Goal: Task Accomplishment & Management: Use online tool/utility

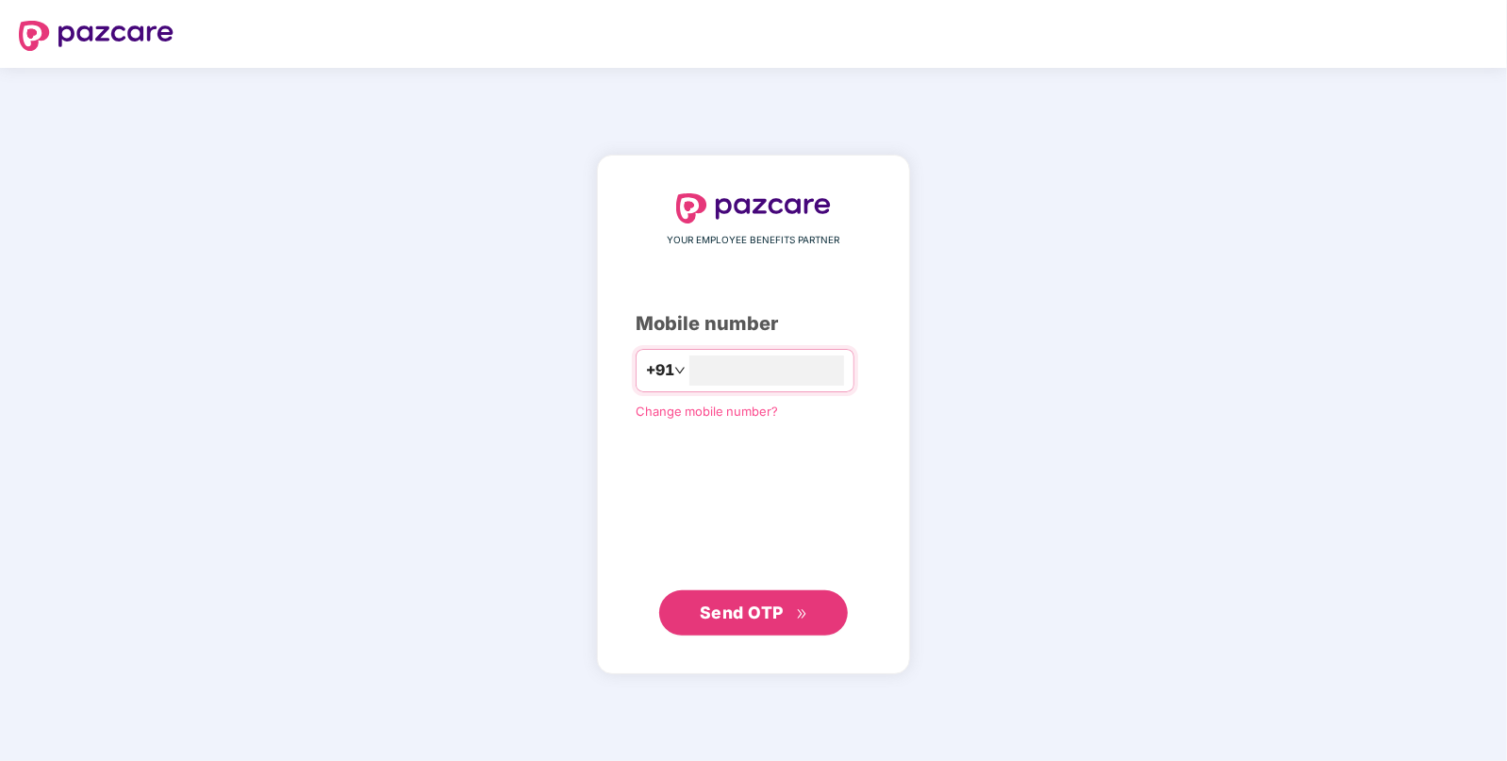
type input "**********"
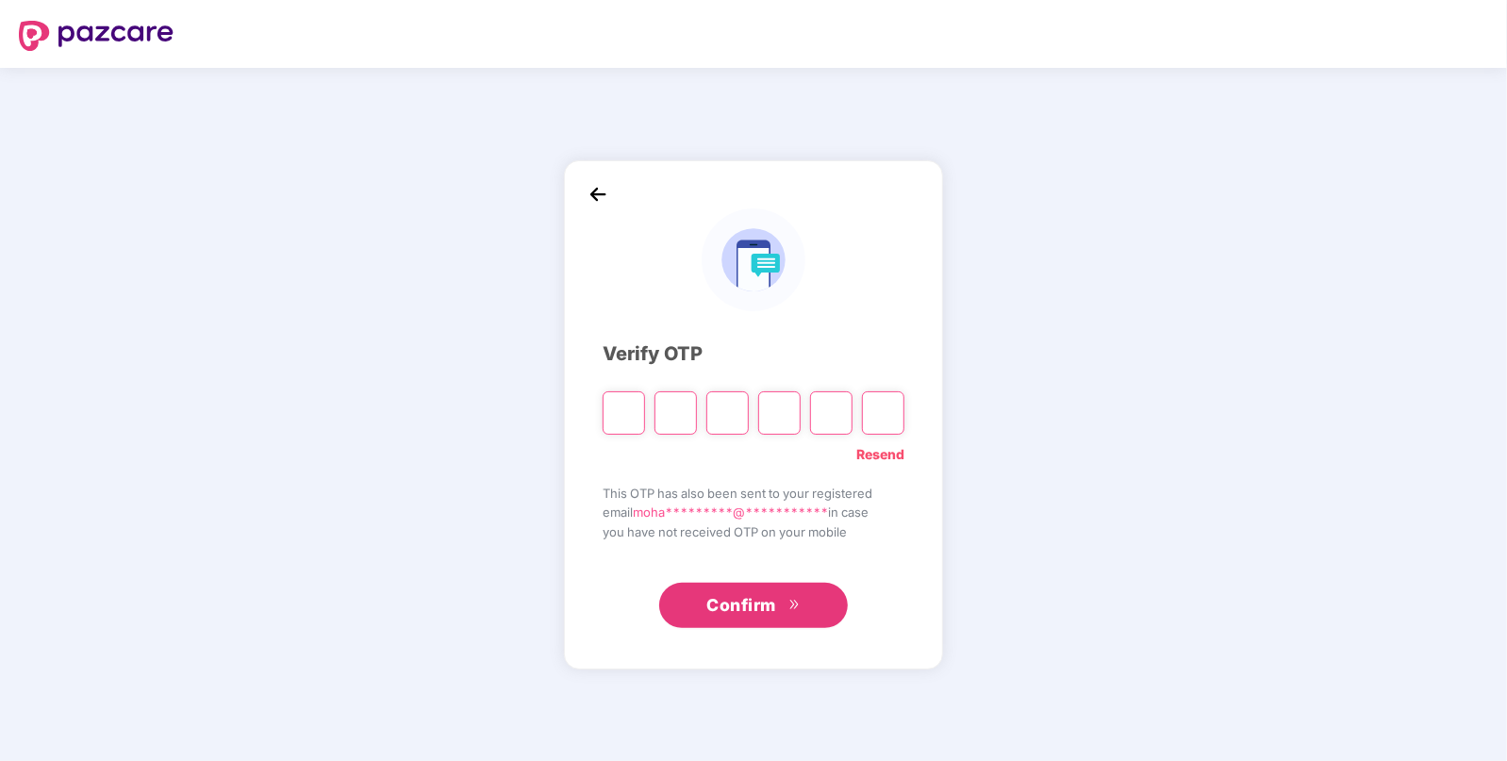
paste input "*"
type input "*"
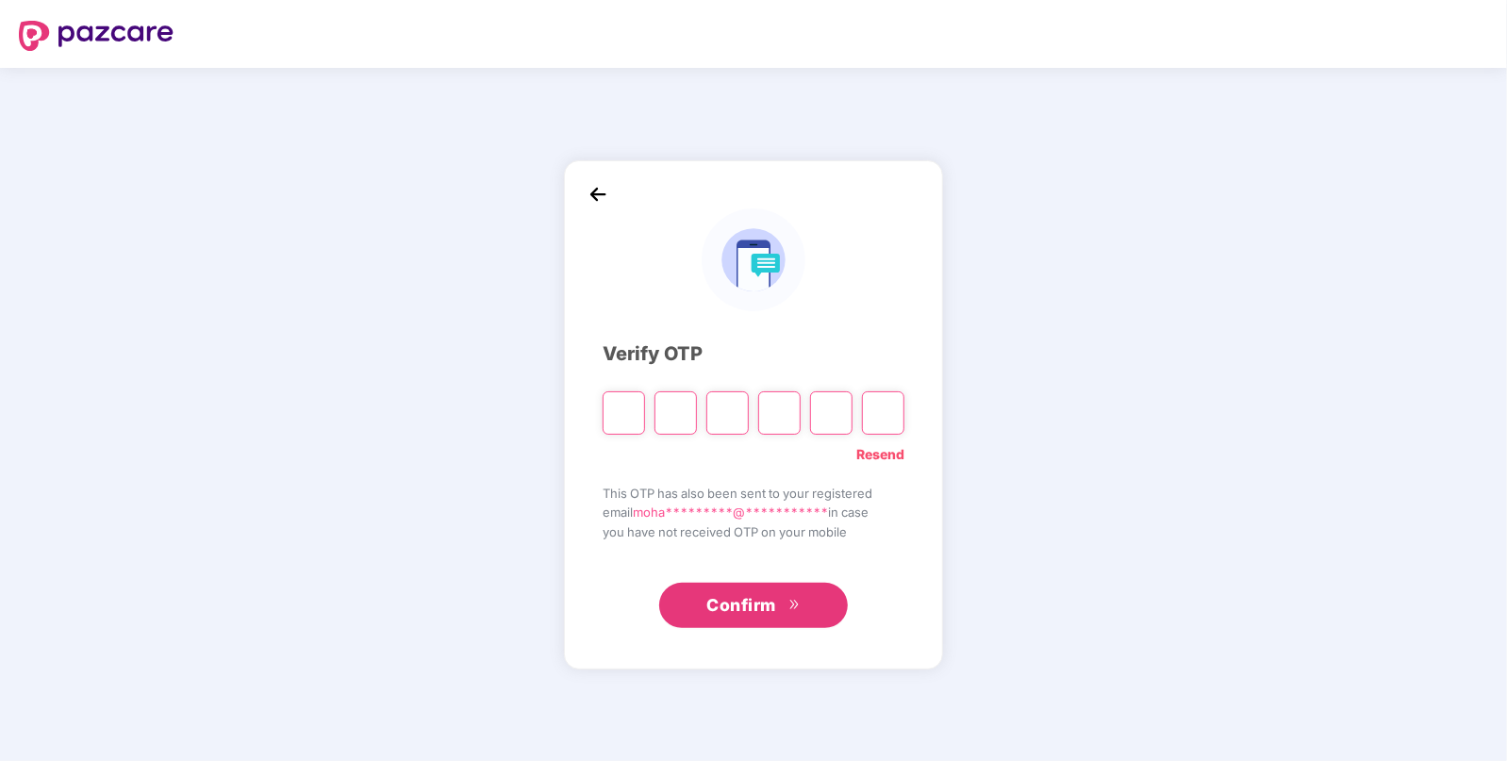
type input "*"
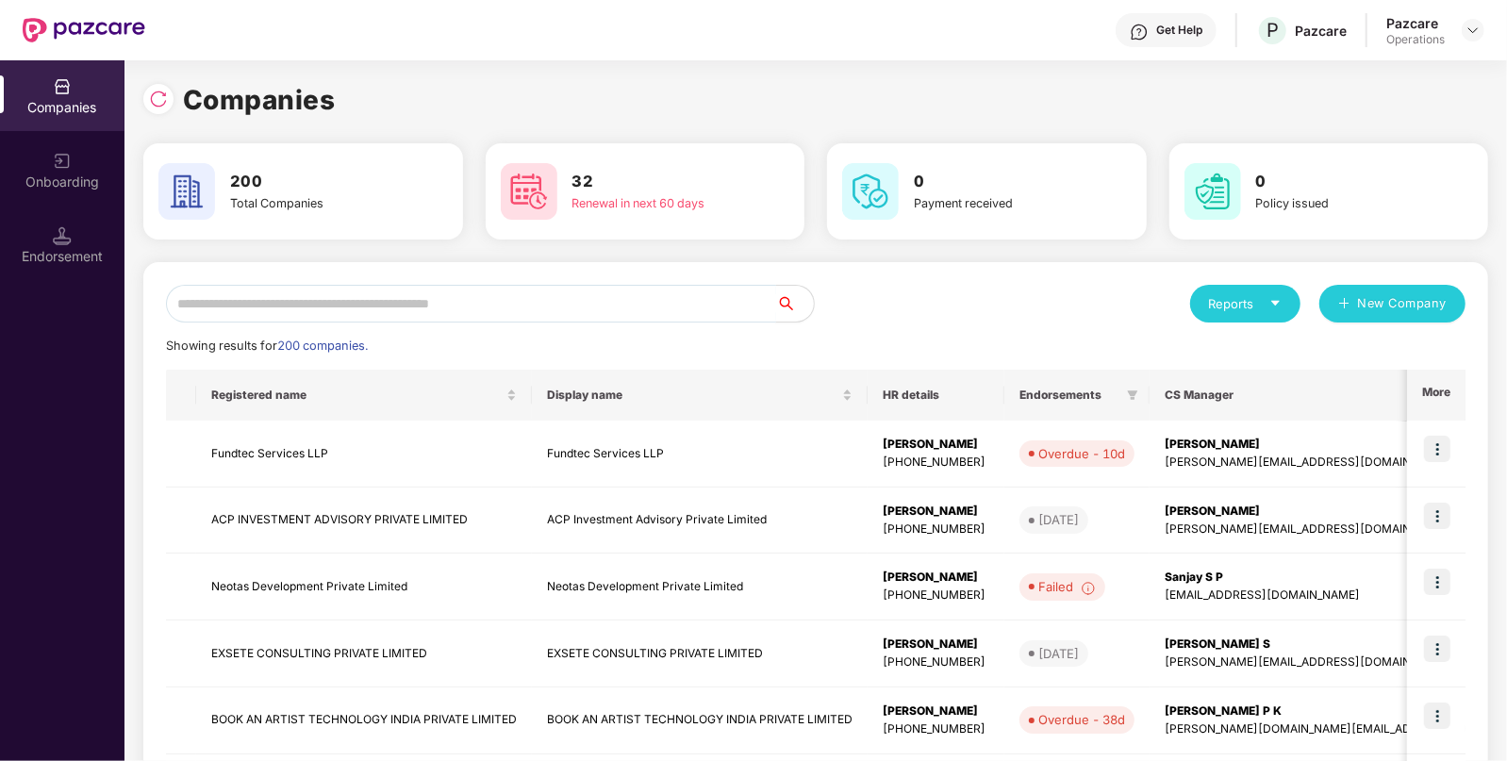
paste input "**********"
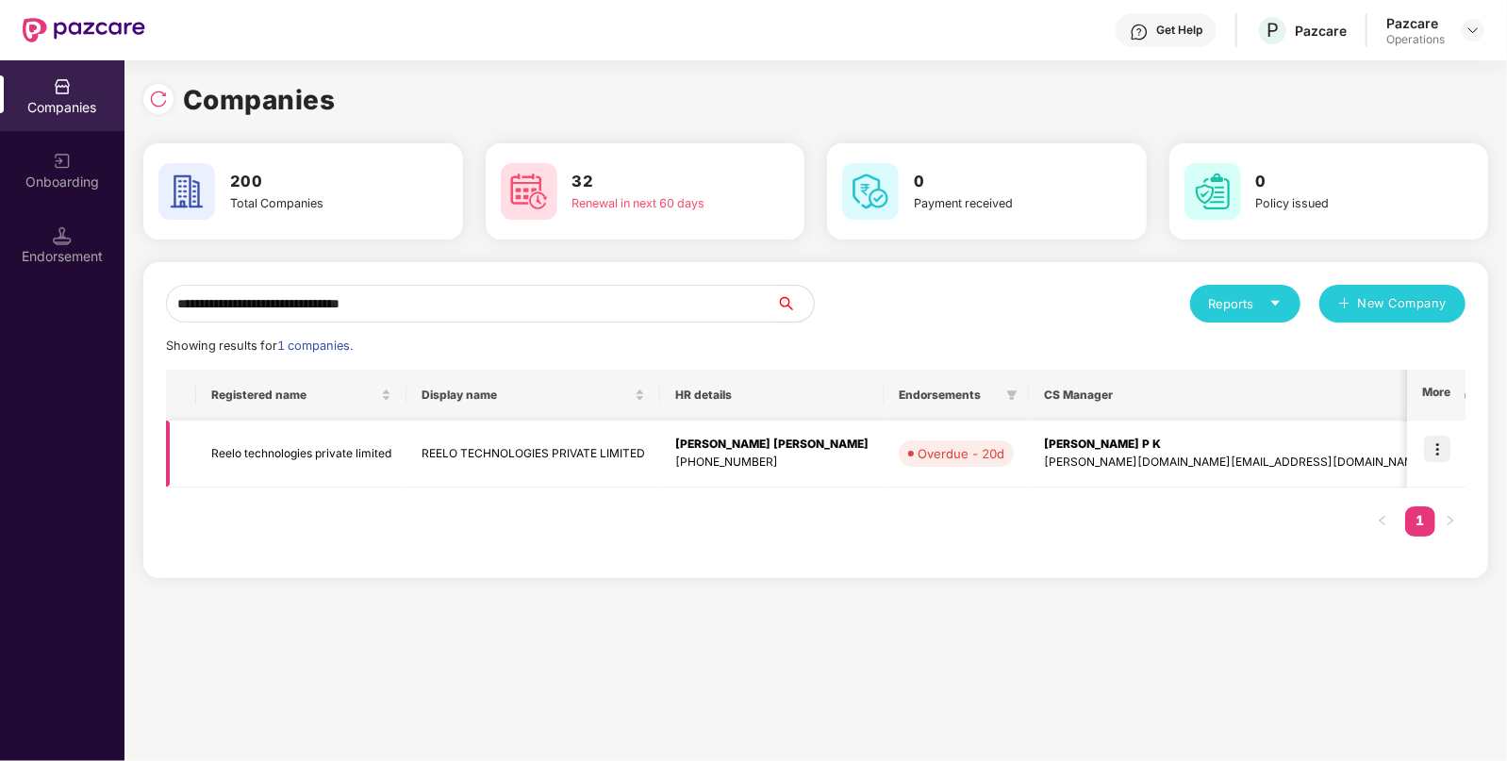
type input "**********"
click at [1433, 455] on img at bounding box center [1437, 449] width 26 height 26
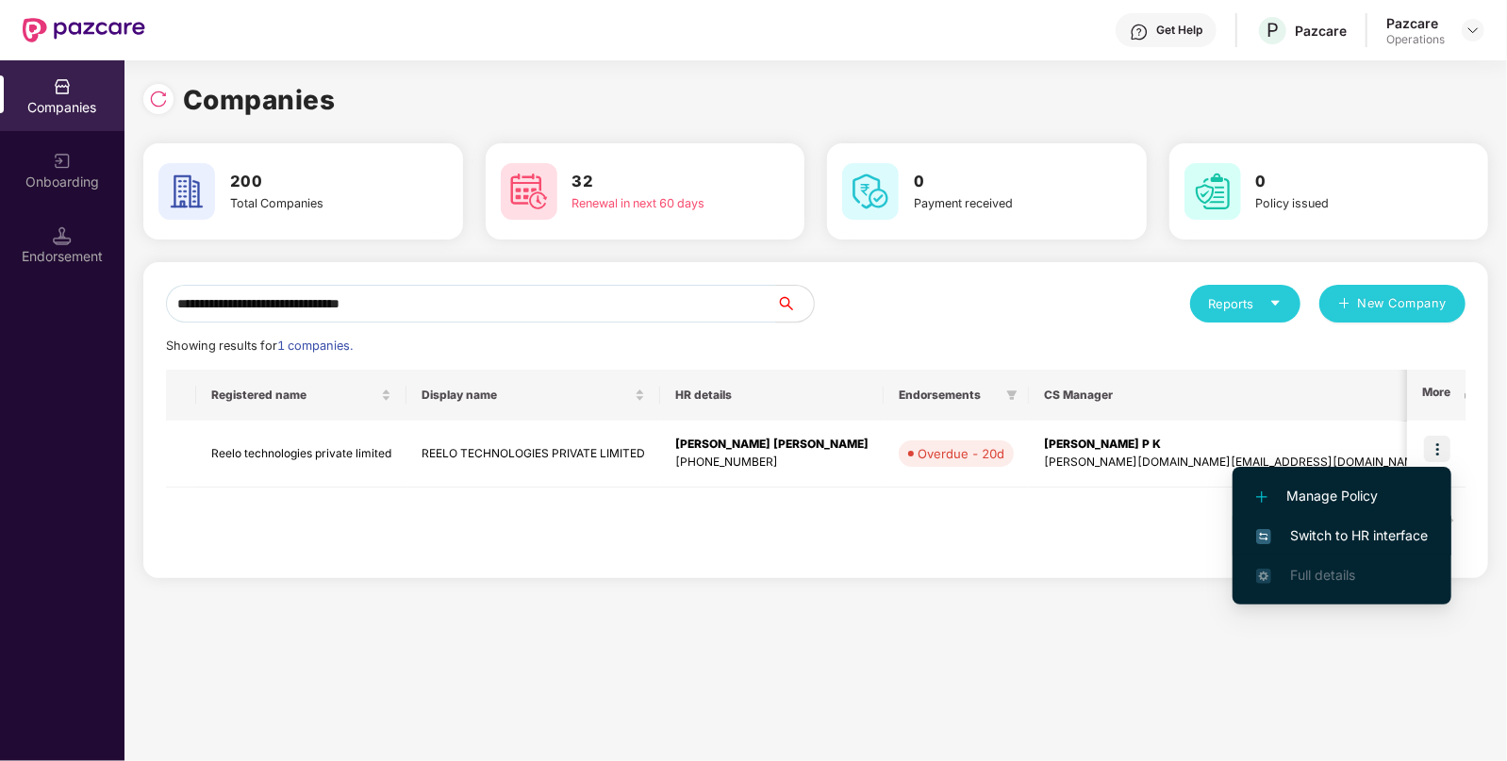
click at [1377, 533] on span "Switch to HR interface" at bounding box center [1342, 535] width 172 height 21
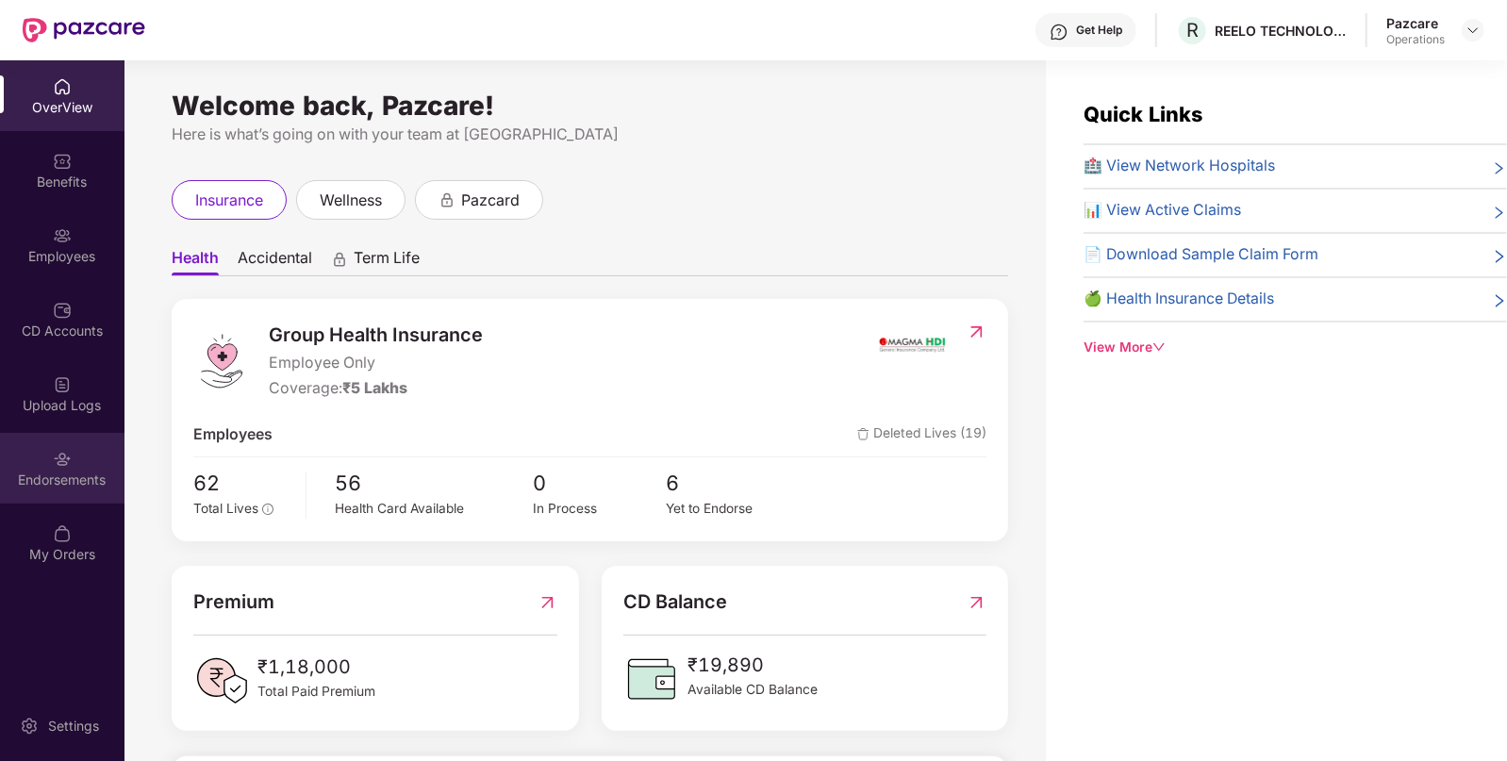
click at [67, 497] on div "Endorsements" at bounding box center [62, 468] width 124 height 71
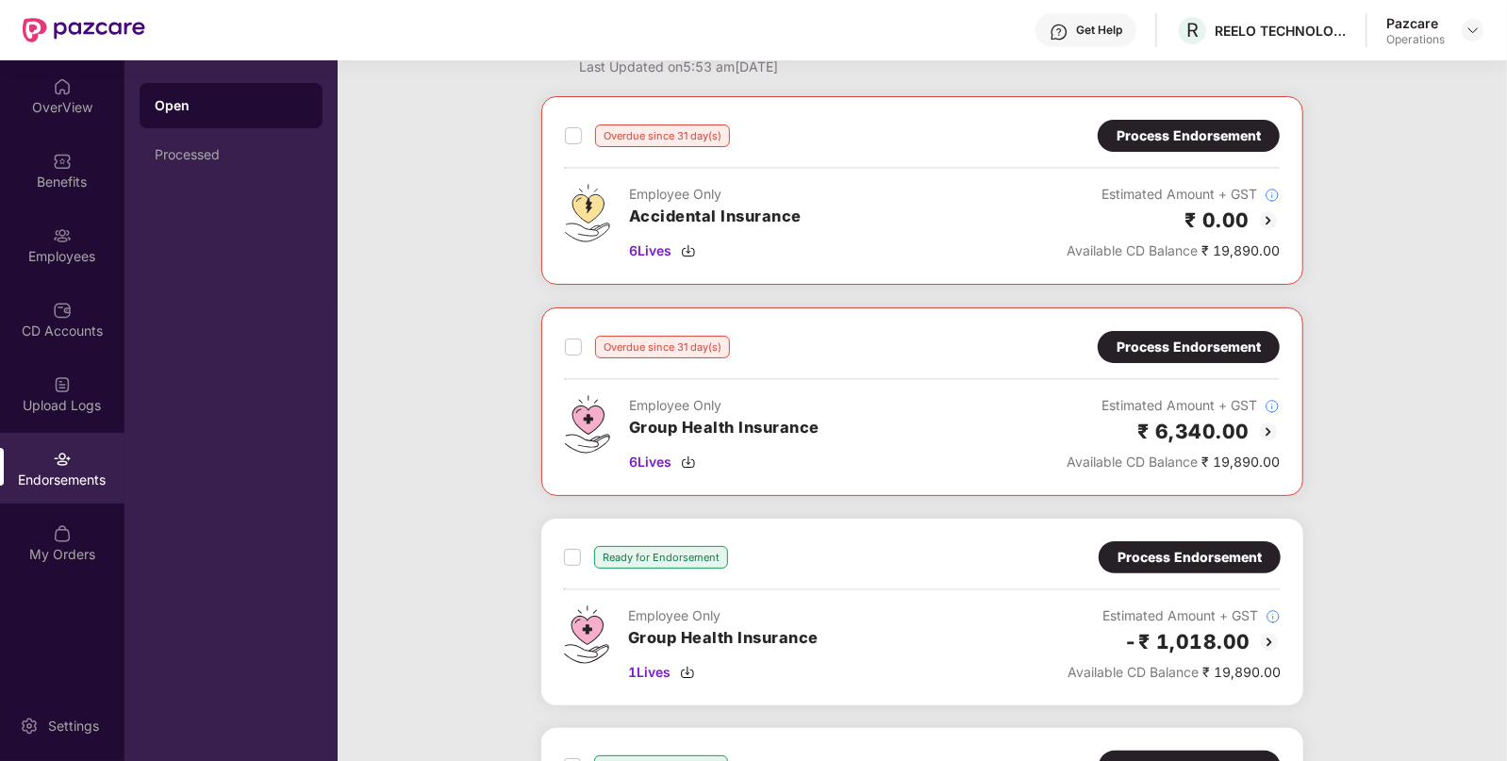
scroll to position [66, 0]
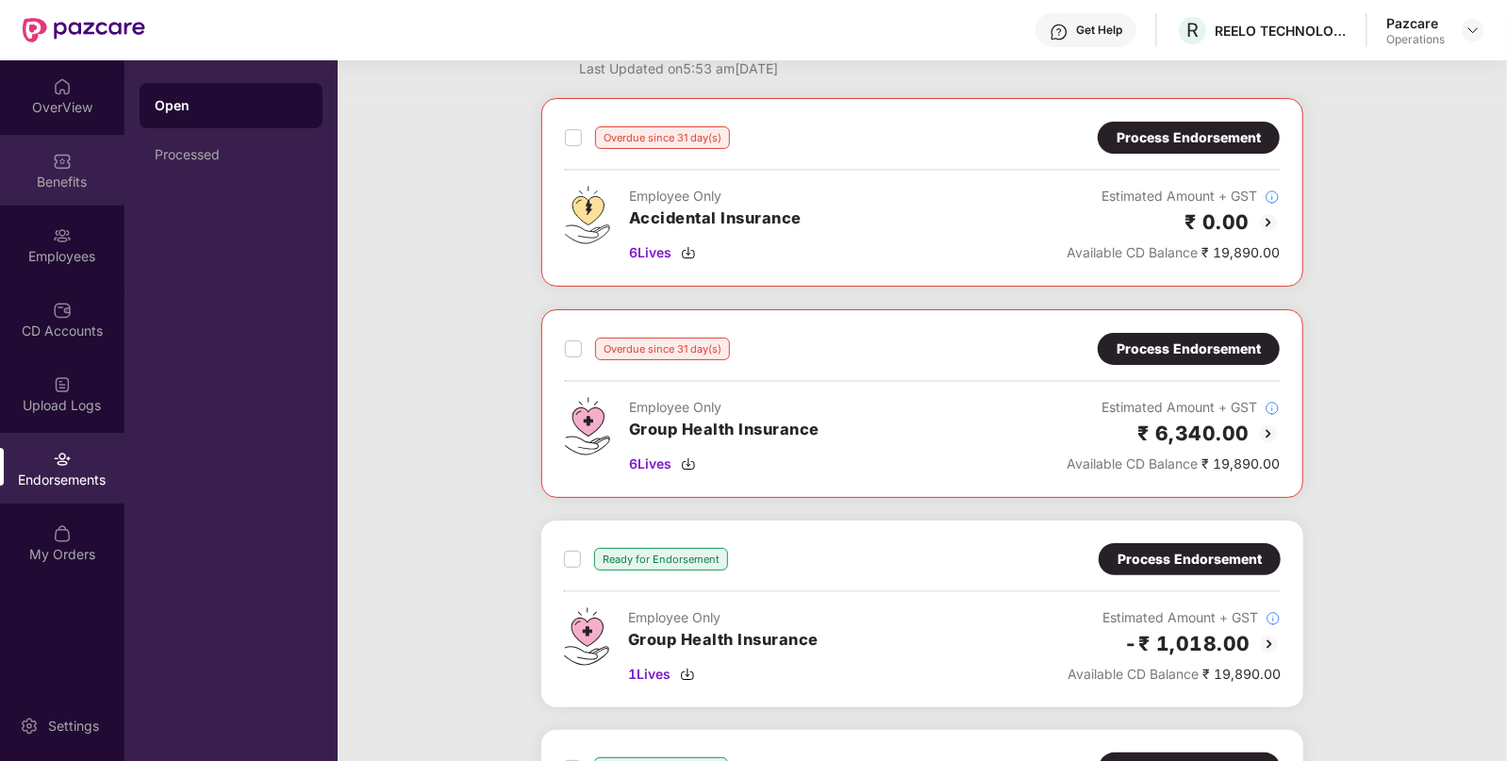
click at [94, 166] on div "Benefits" at bounding box center [62, 170] width 124 height 71
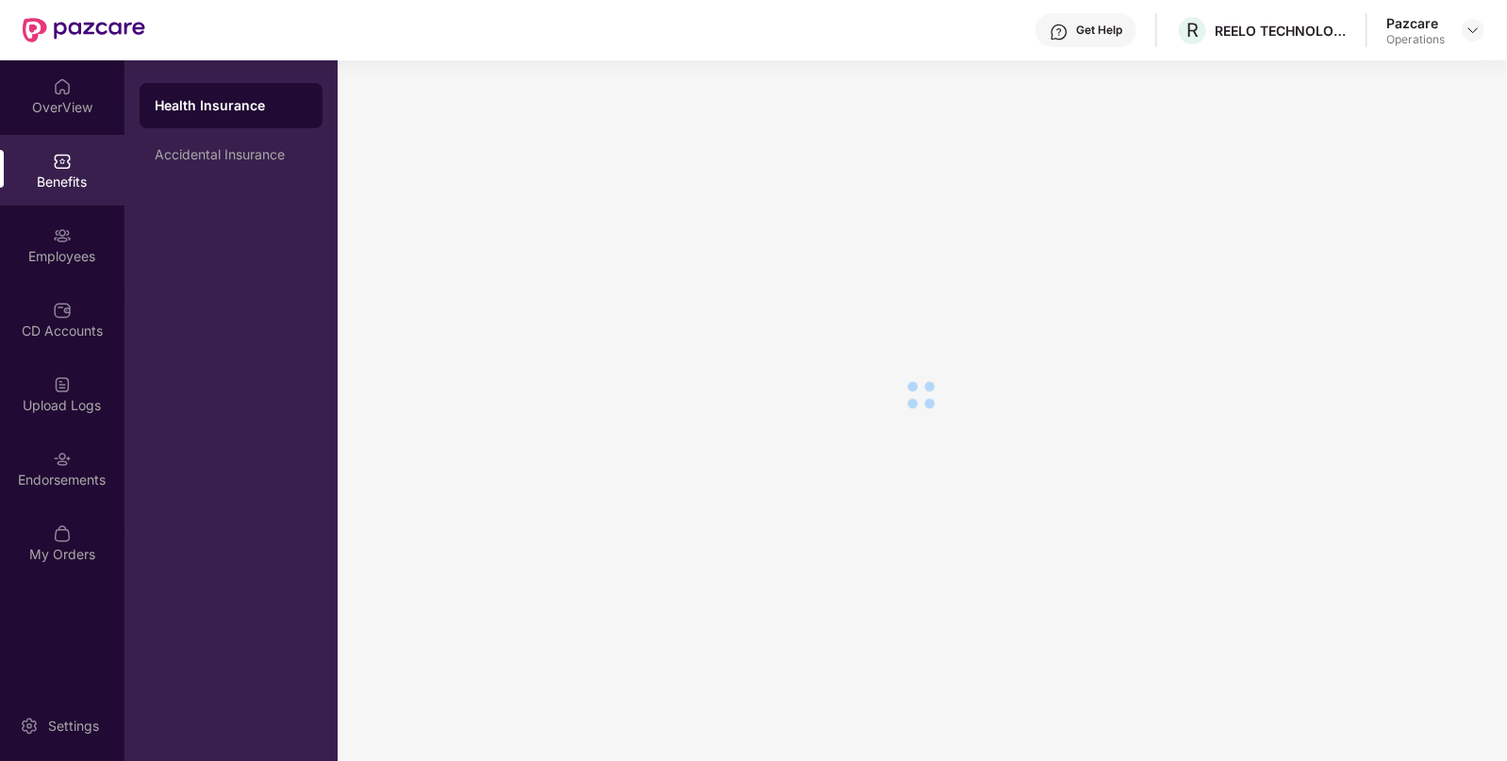
scroll to position [32, 0]
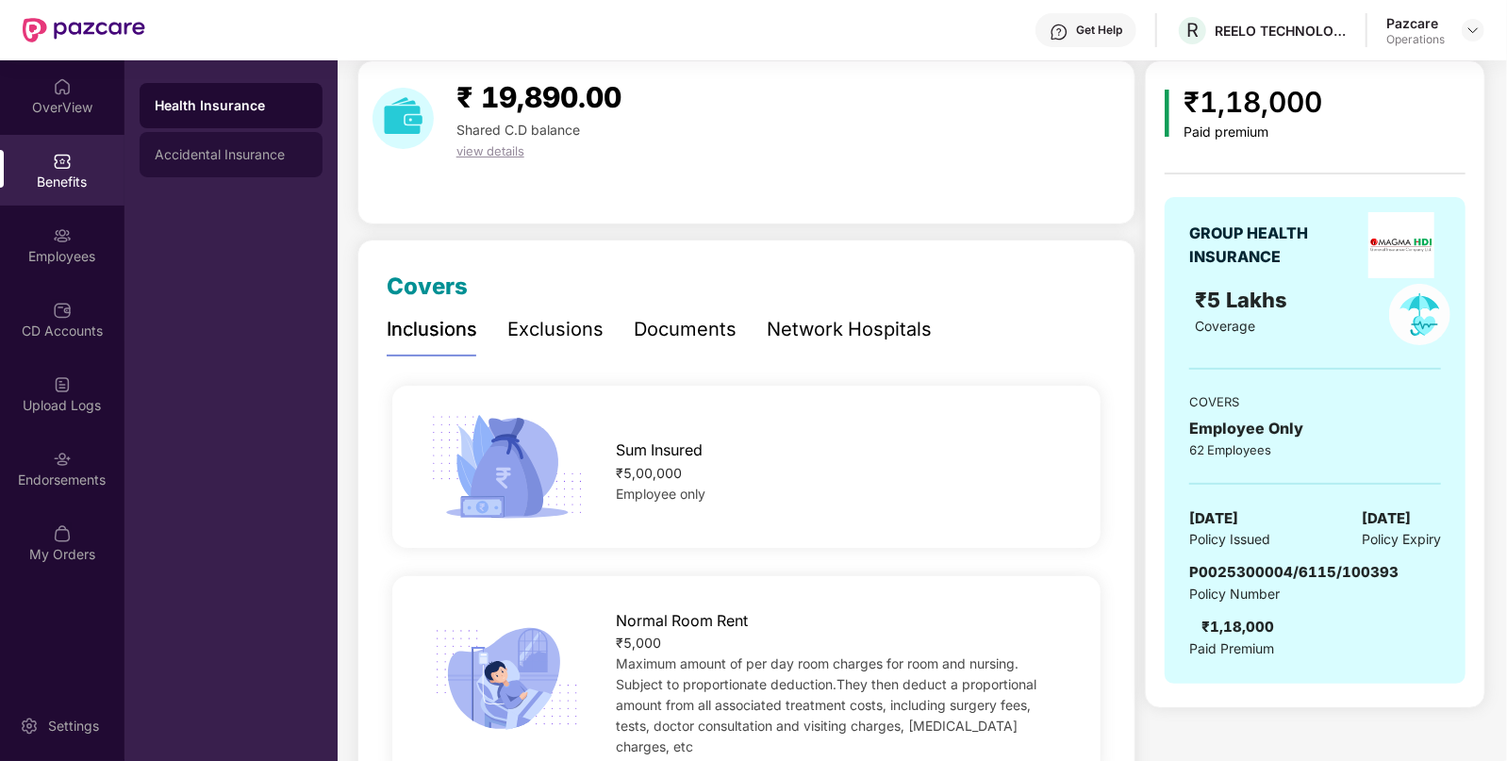
click at [297, 161] on div "Accidental Insurance" at bounding box center [231, 154] width 153 height 15
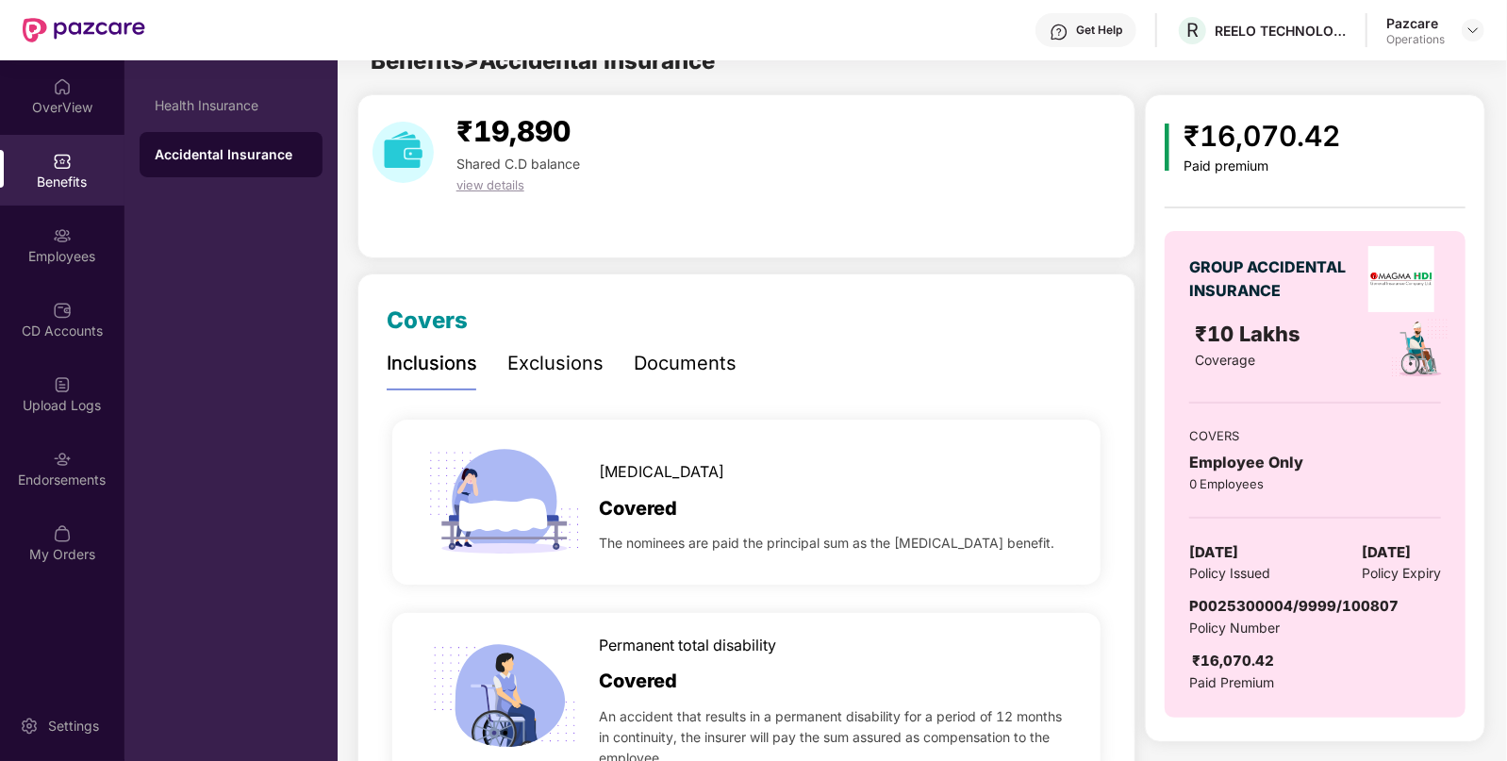
scroll to position [66, 0]
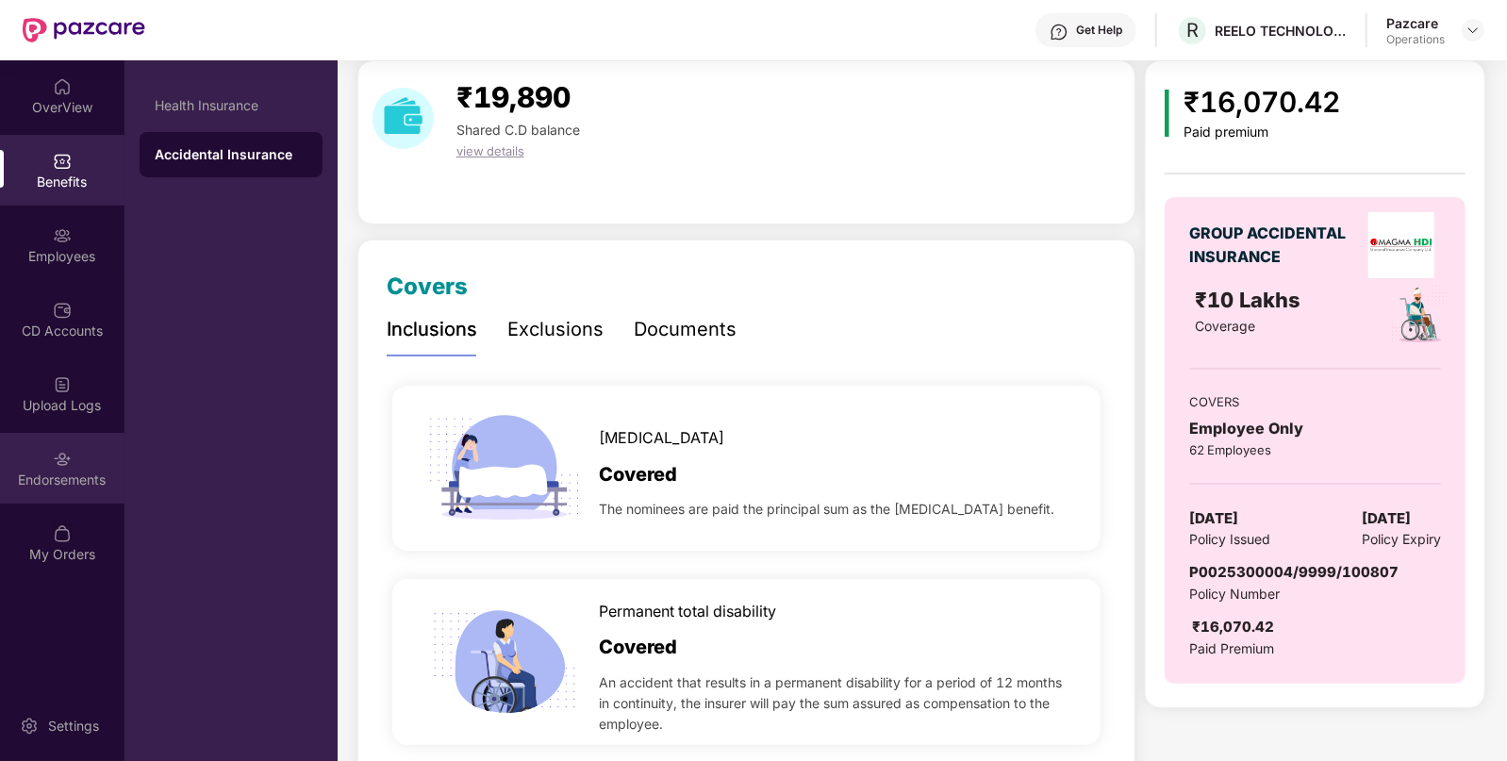
click at [83, 483] on div "Endorsements" at bounding box center [62, 480] width 124 height 19
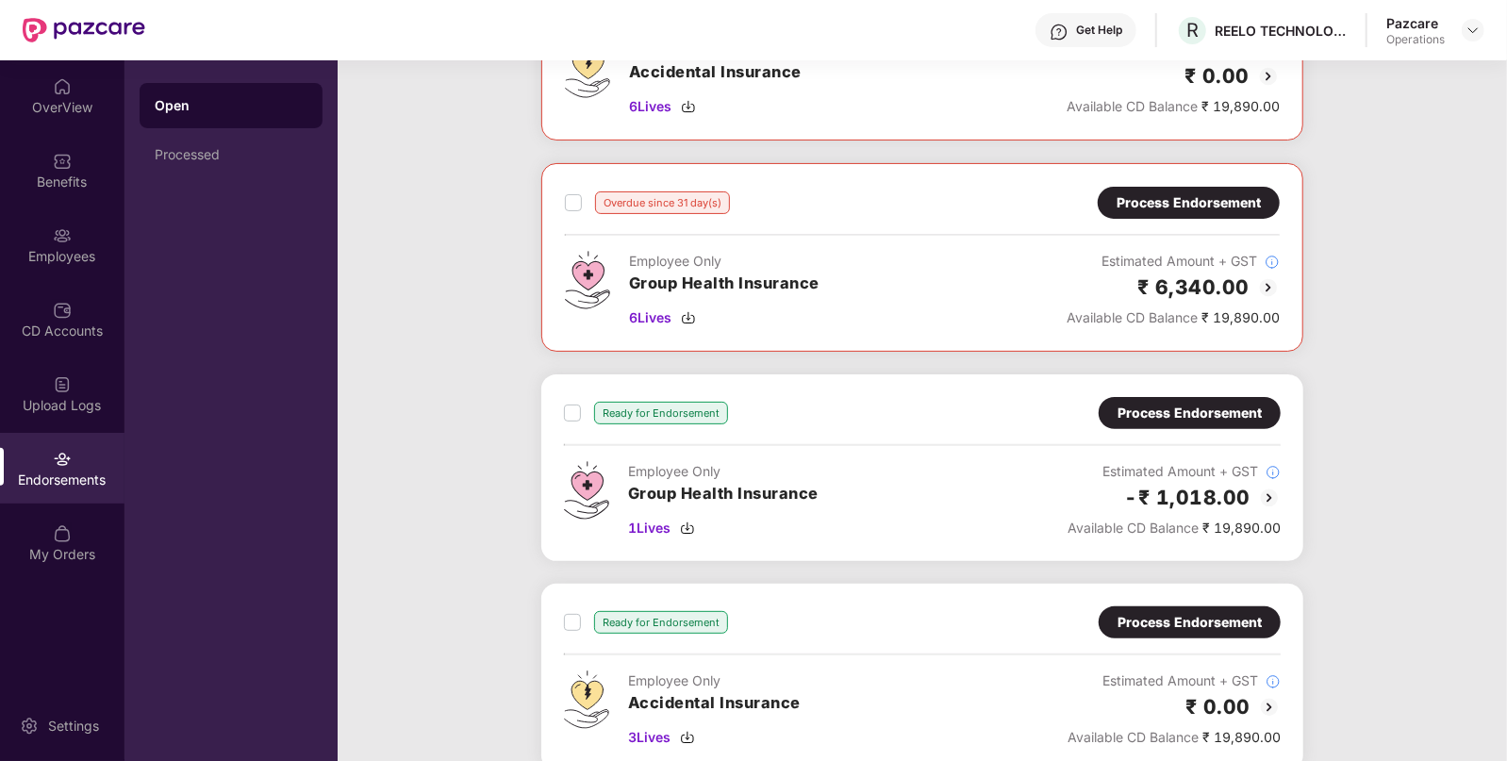
scroll to position [211, 0]
click at [1249, 196] on div "Process Endorsement" at bounding box center [1188, 203] width 144 height 21
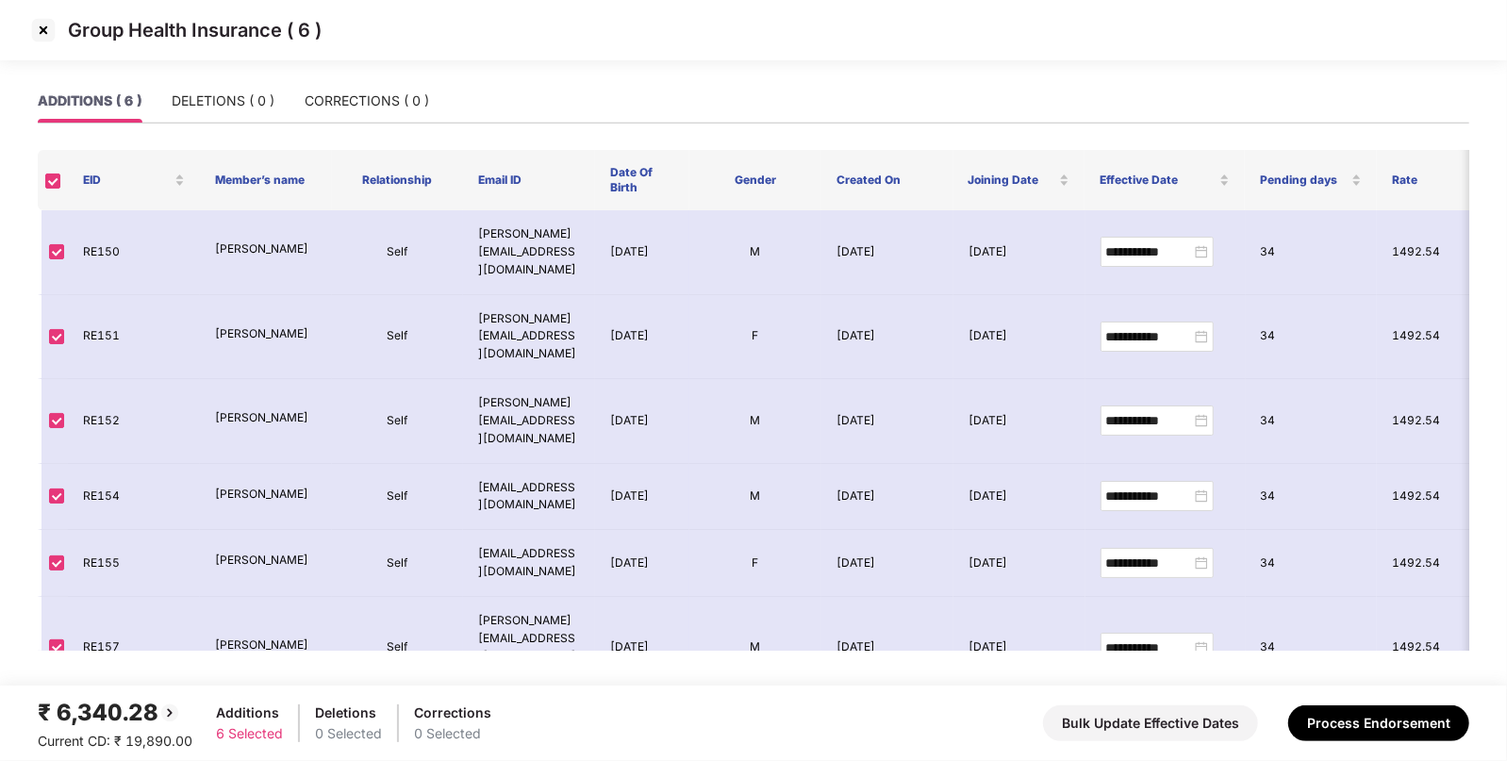
click at [46, 30] on img at bounding box center [43, 30] width 30 height 30
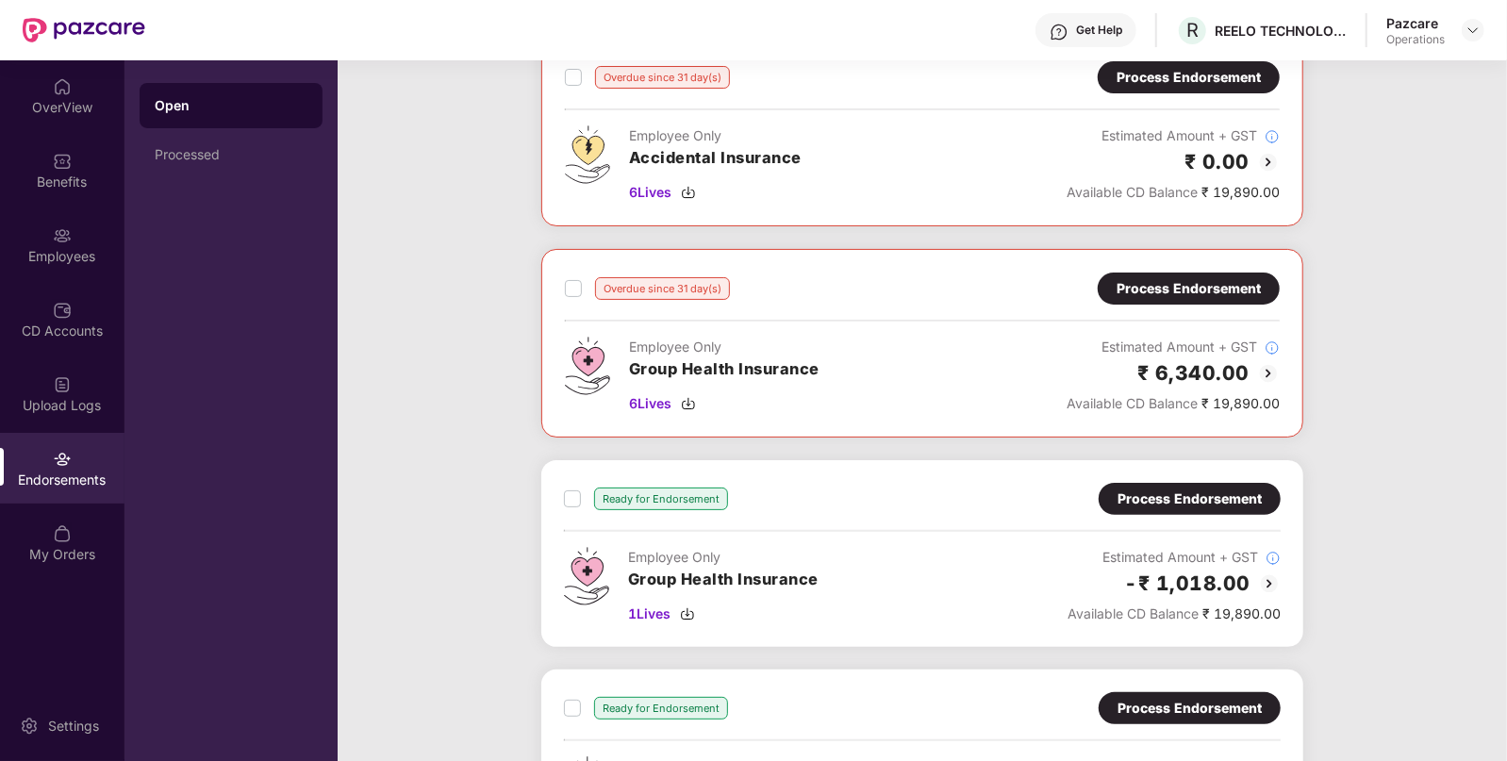
scroll to position [115, 0]
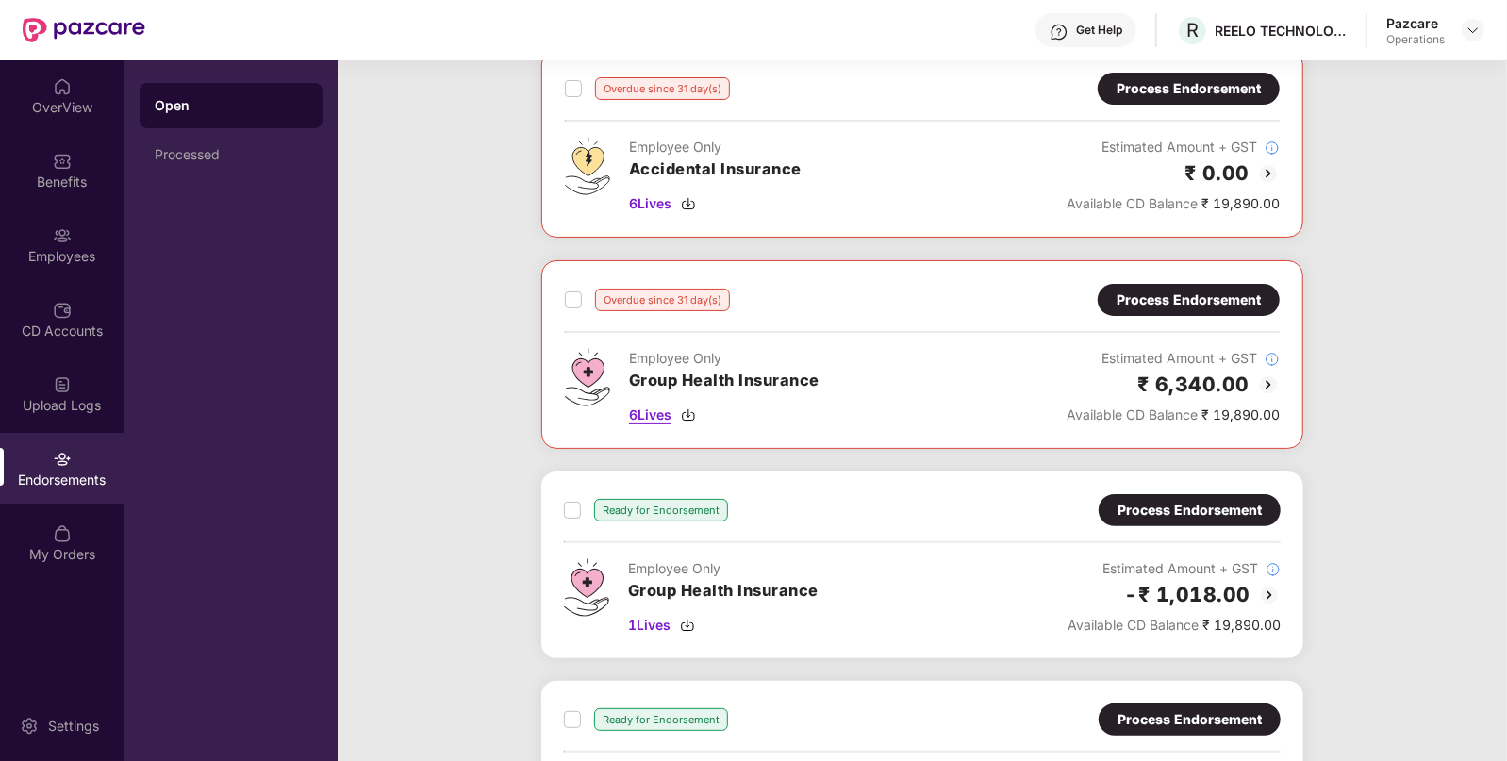
click at [646, 420] on span "6 Lives" at bounding box center [650, 415] width 42 height 21
click at [644, 632] on span "1 Lives" at bounding box center [649, 625] width 42 height 21
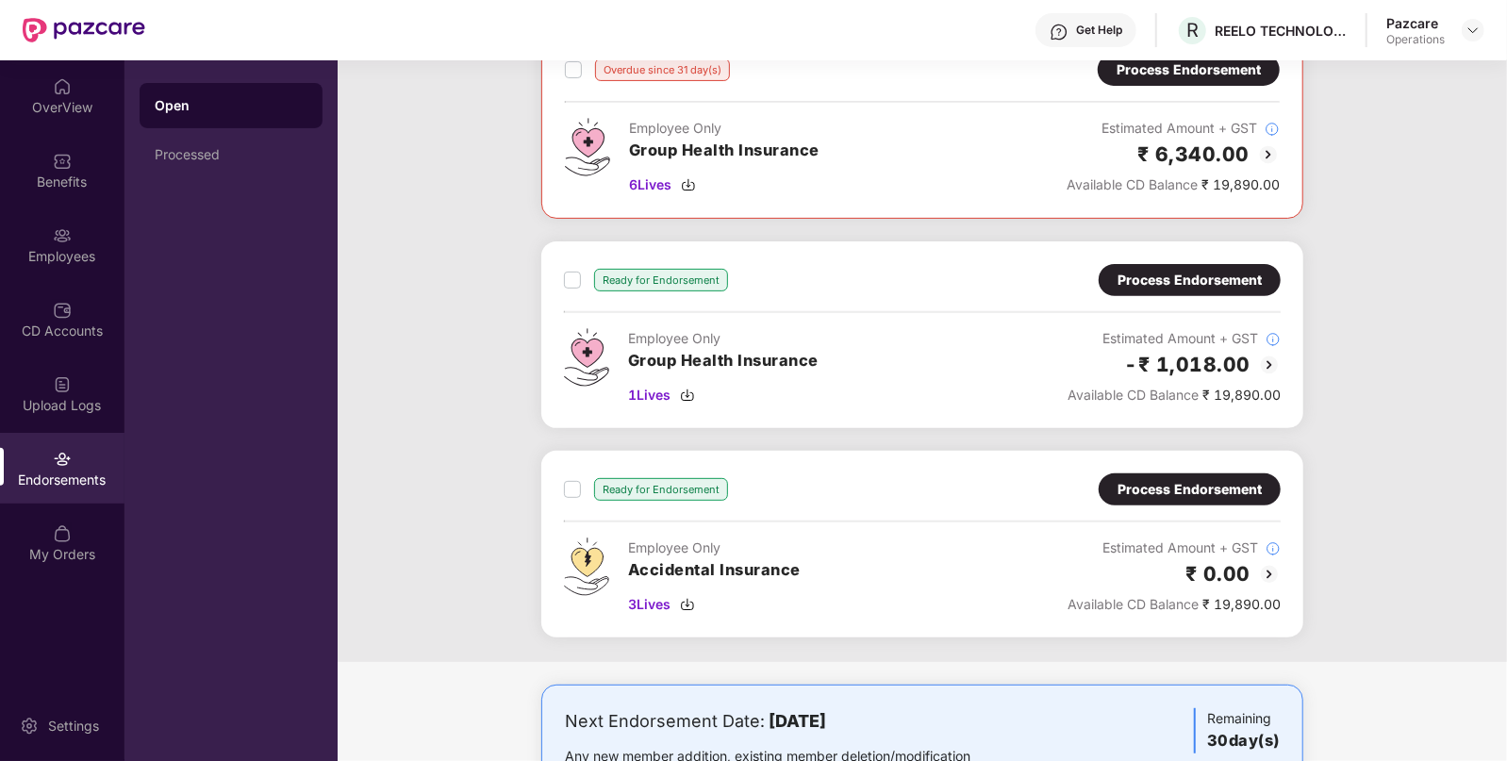
scroll to position [429, 0]
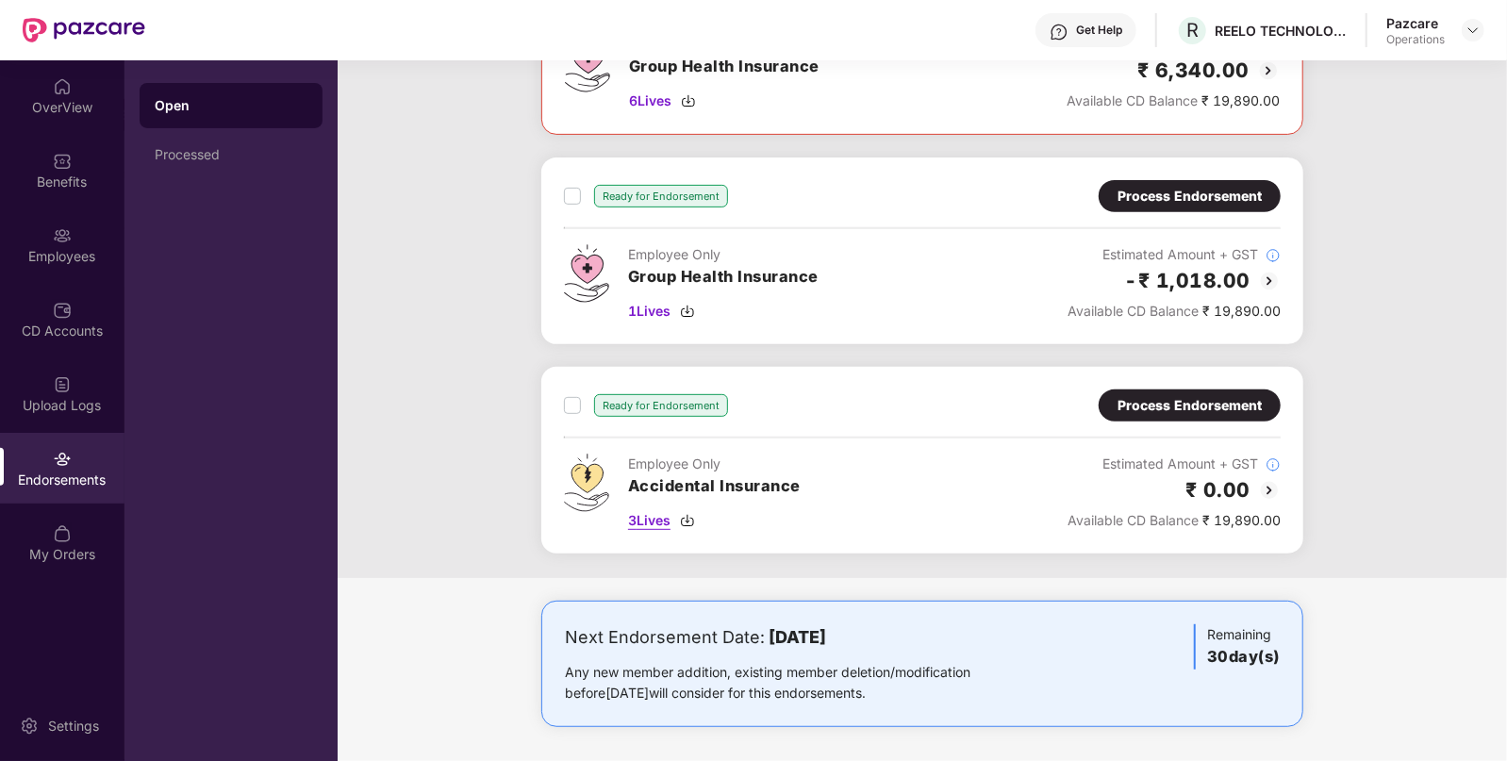
click at [648, 510] on span "3 Lives" at bounding box center [649, 520] width 42 height 21
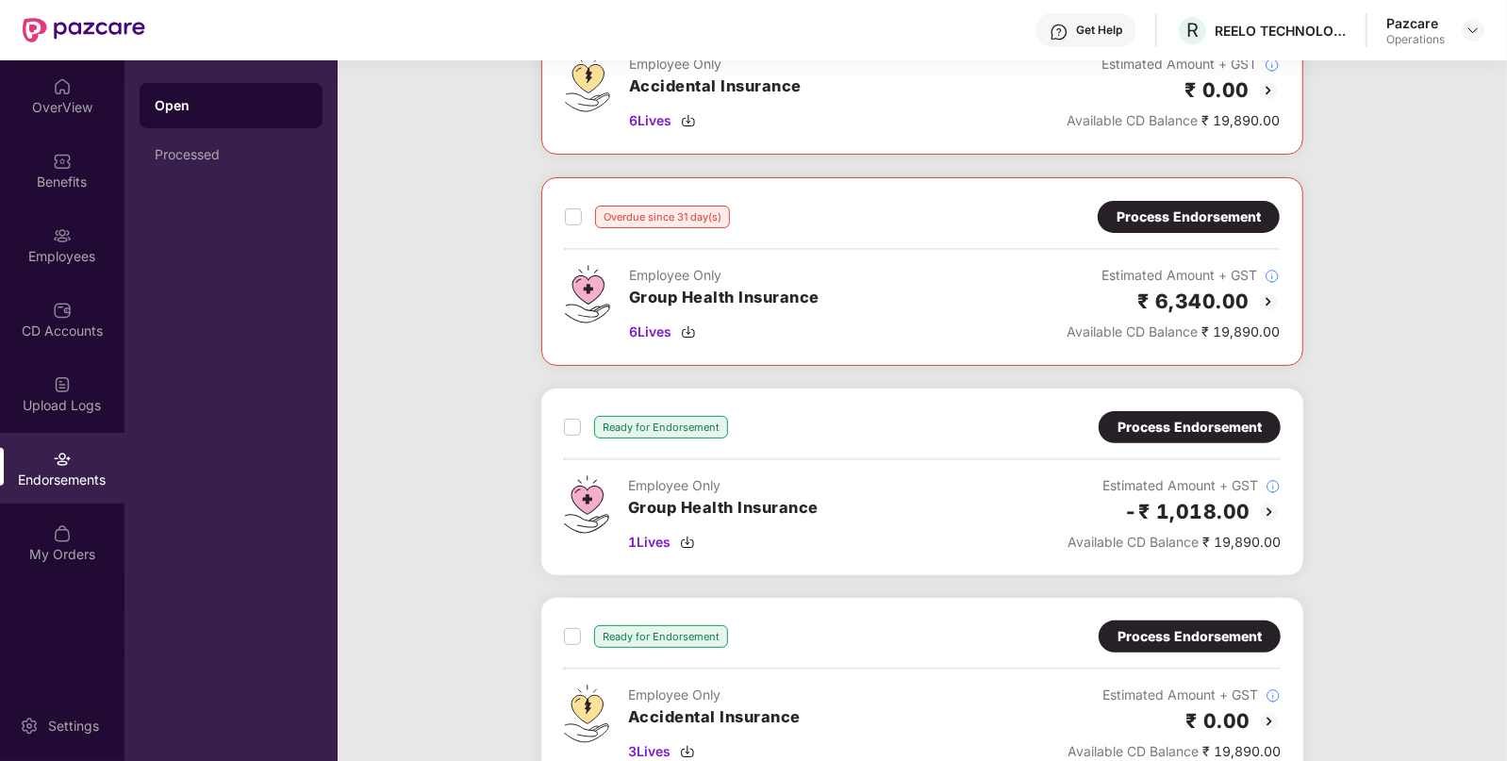
scroll to position [0, 0]
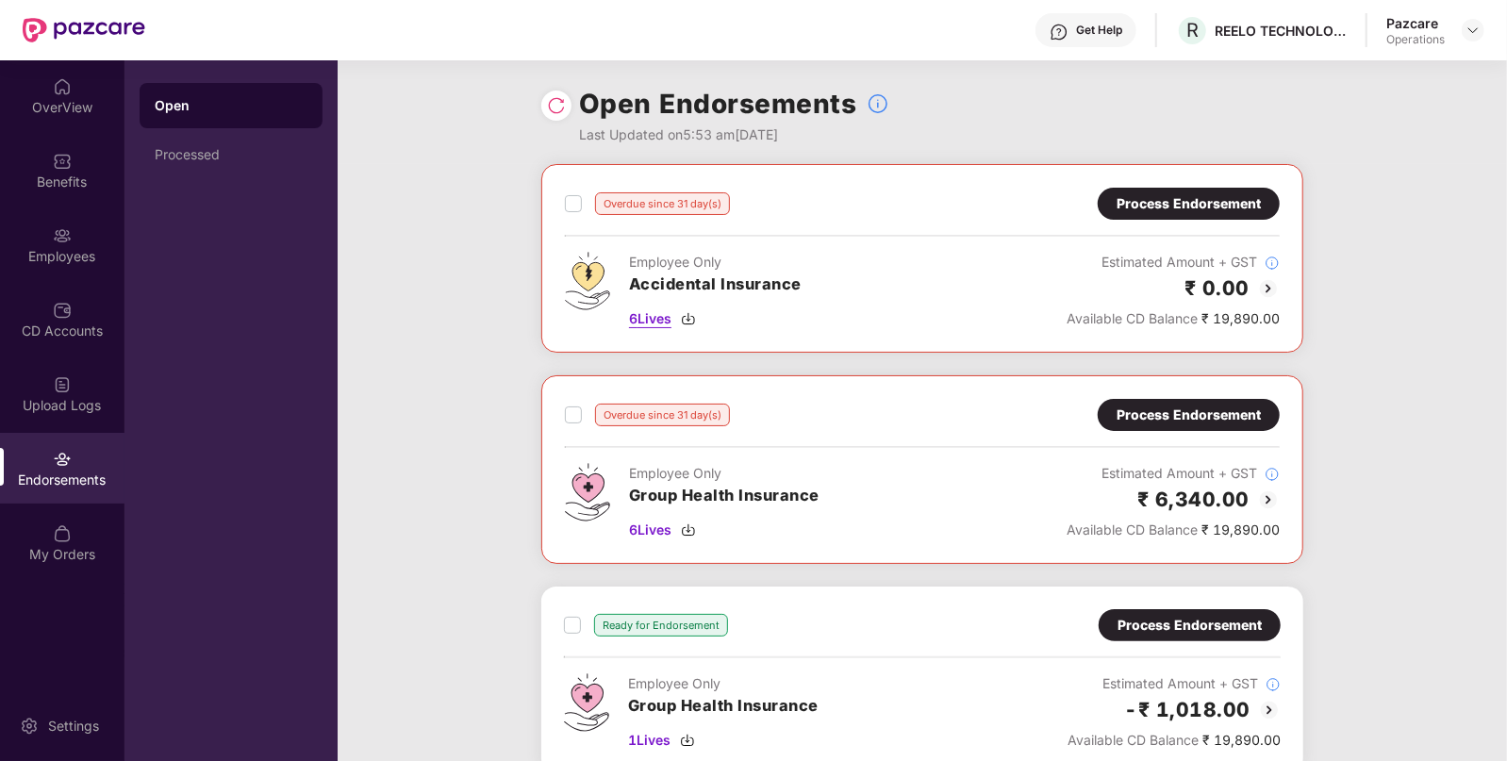
click at [650, 321] on span "6 Lives" at bounding box center [650, 318] width 42 height 21
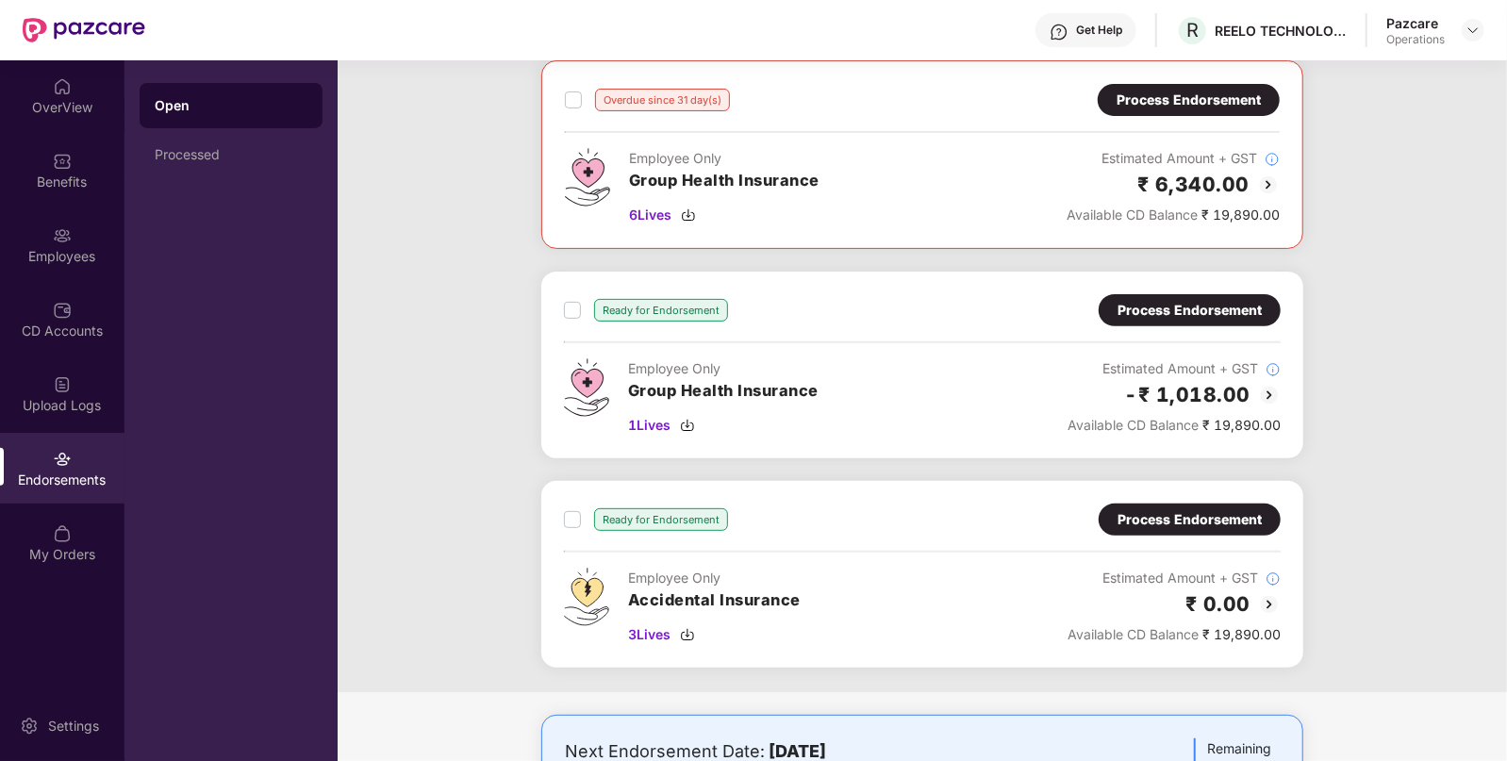
scroll to position [316, 0]
click at [1225, 508] on div "Process Endorsement" at bounding box center [1189, 518] width 144 height 21
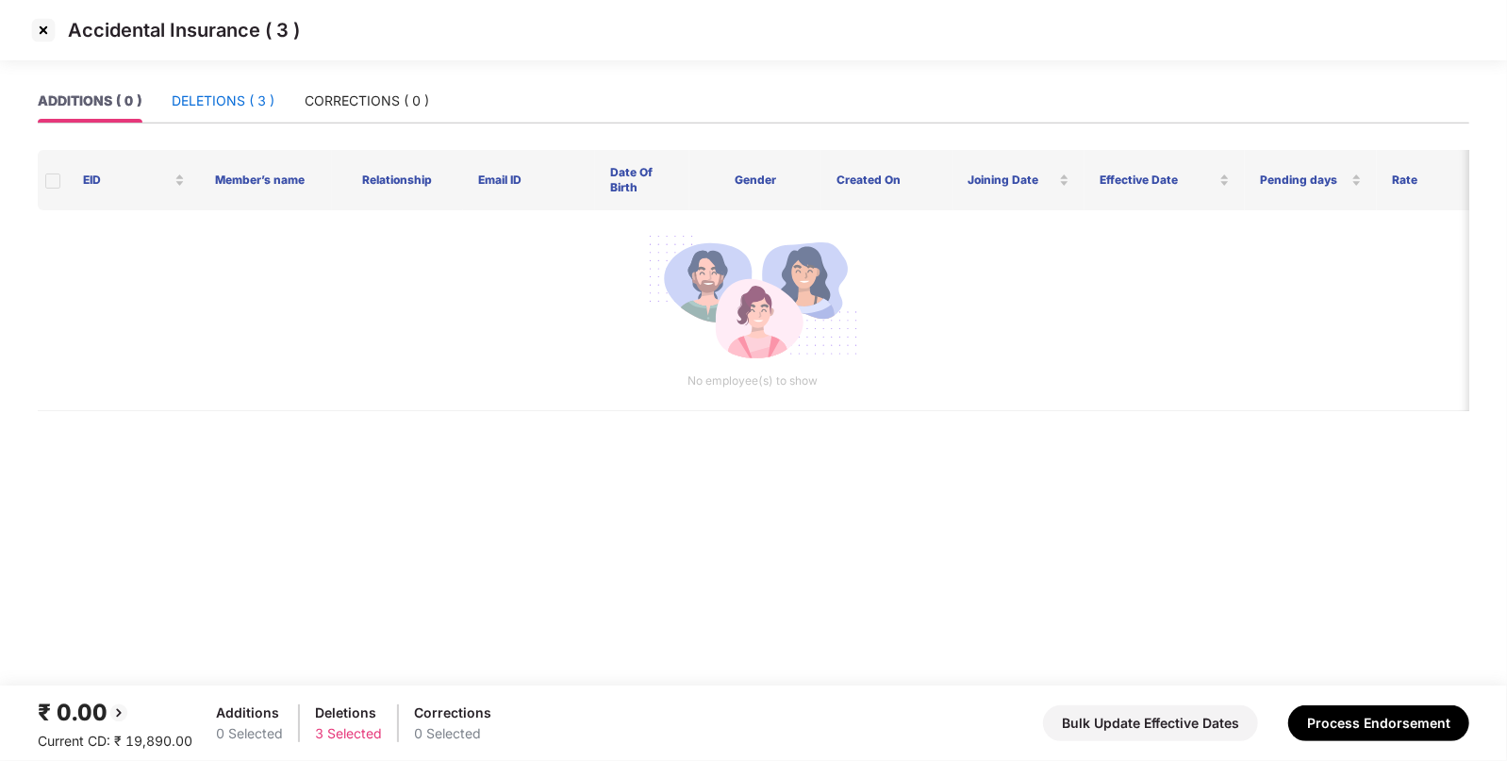
click at [200, 93] on div "DELETIONS ( 3 )" at bounding box center [223, 101] width 103 height 21
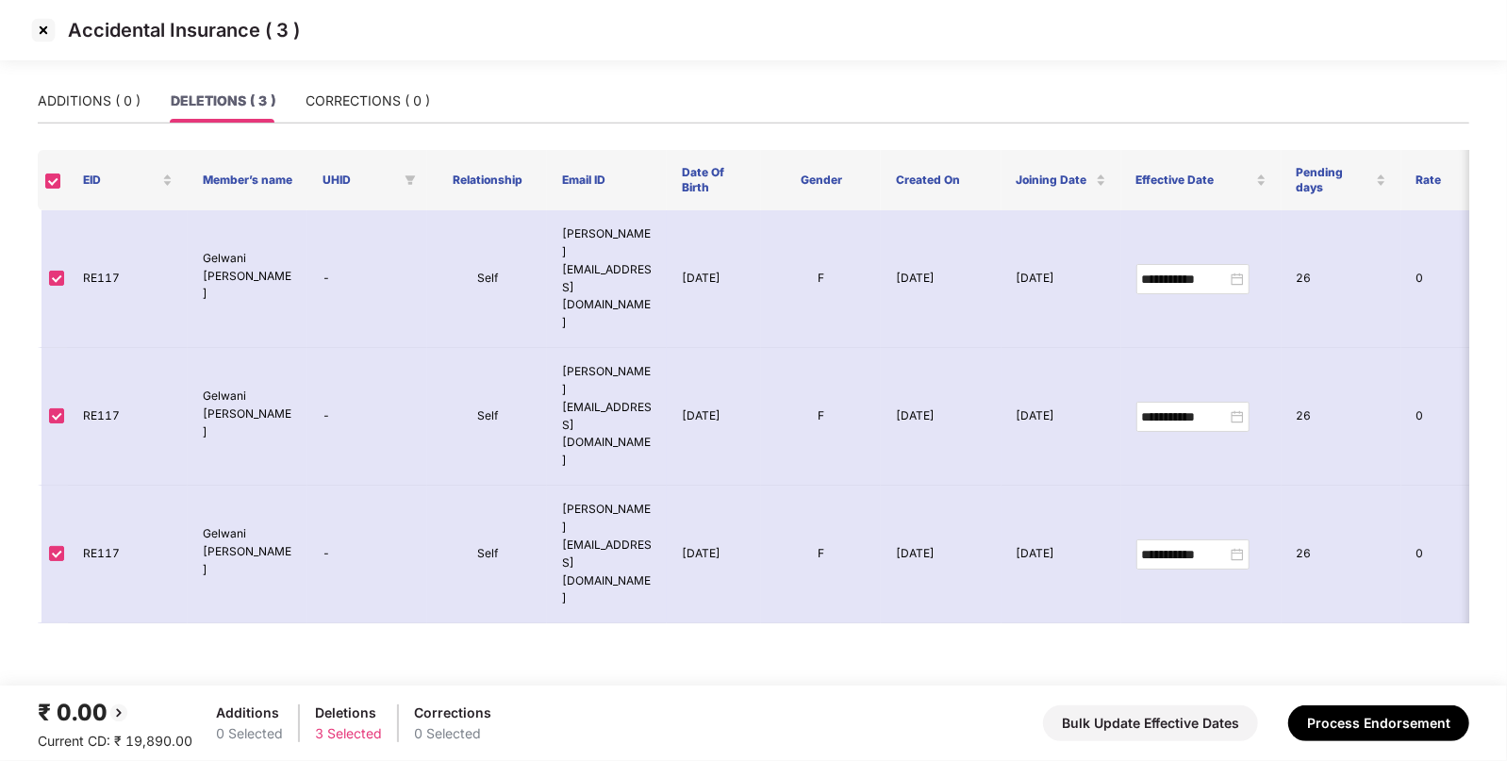
click at [45, 32] on img at bounding box center [43, 30] width 30 height 30
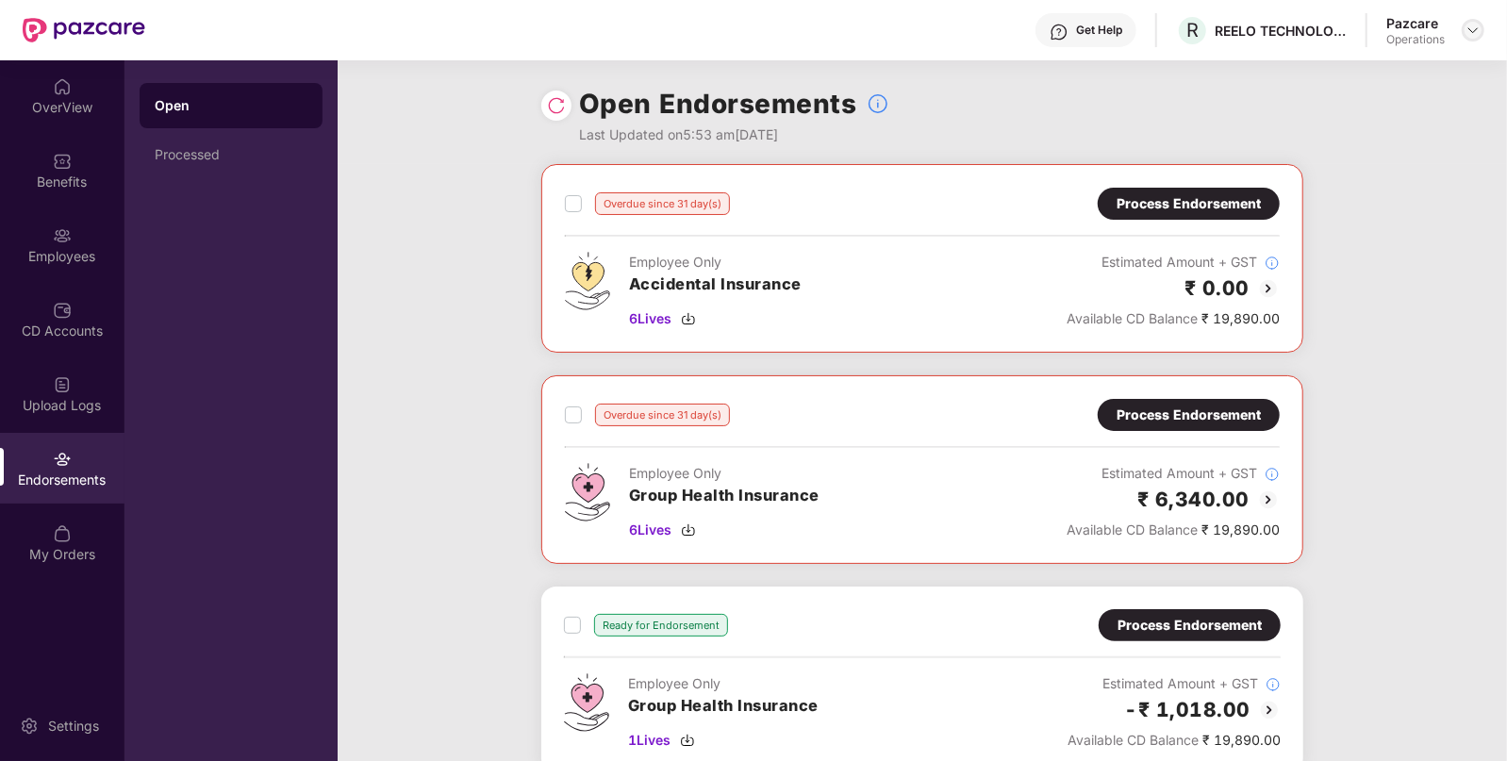
click at [1470, 33] on img at bounding box center [1472, 30] width 15 height 15
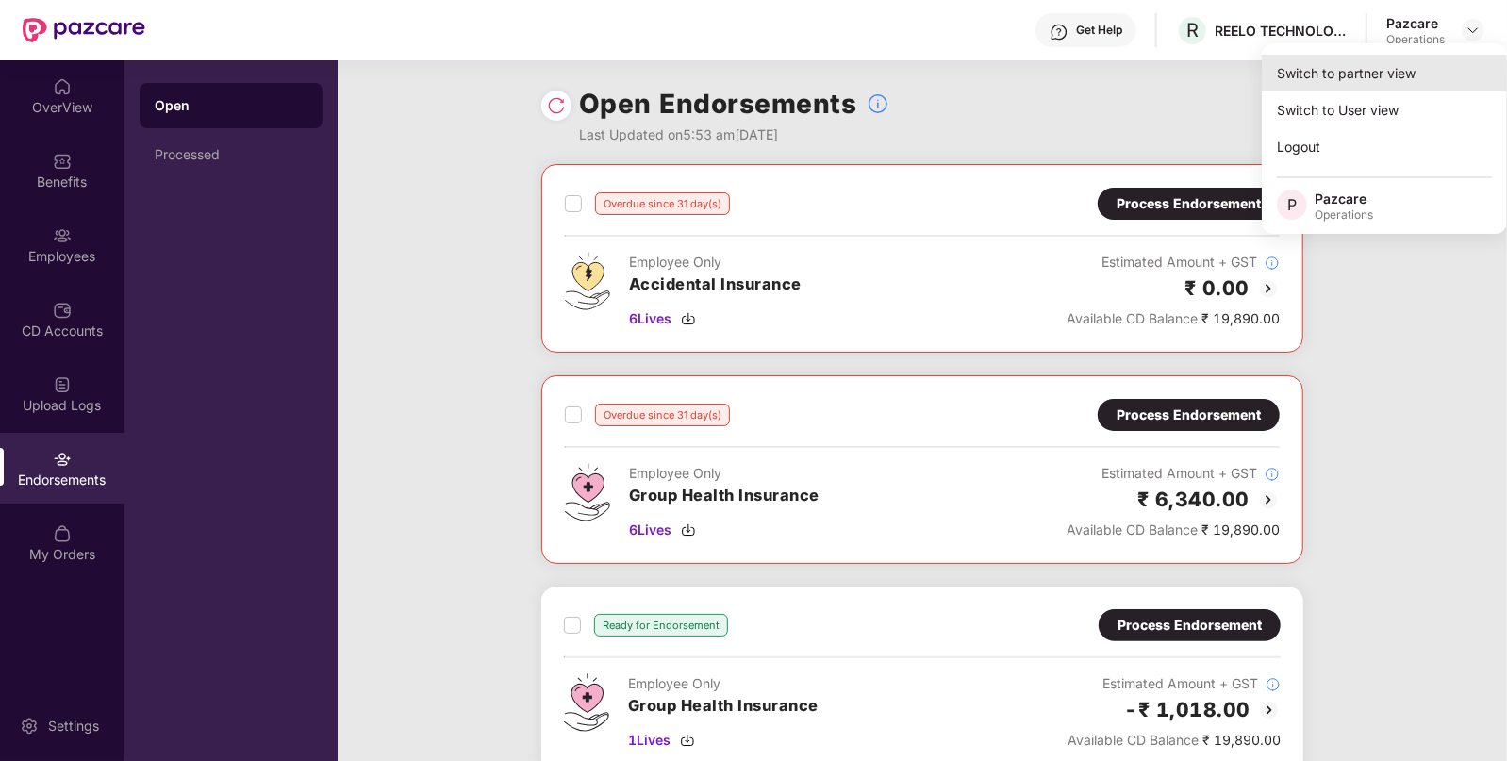
click at [1397, 75] on div "Switch to partner view" at bounding box center [1384, 73] width 245 height 37
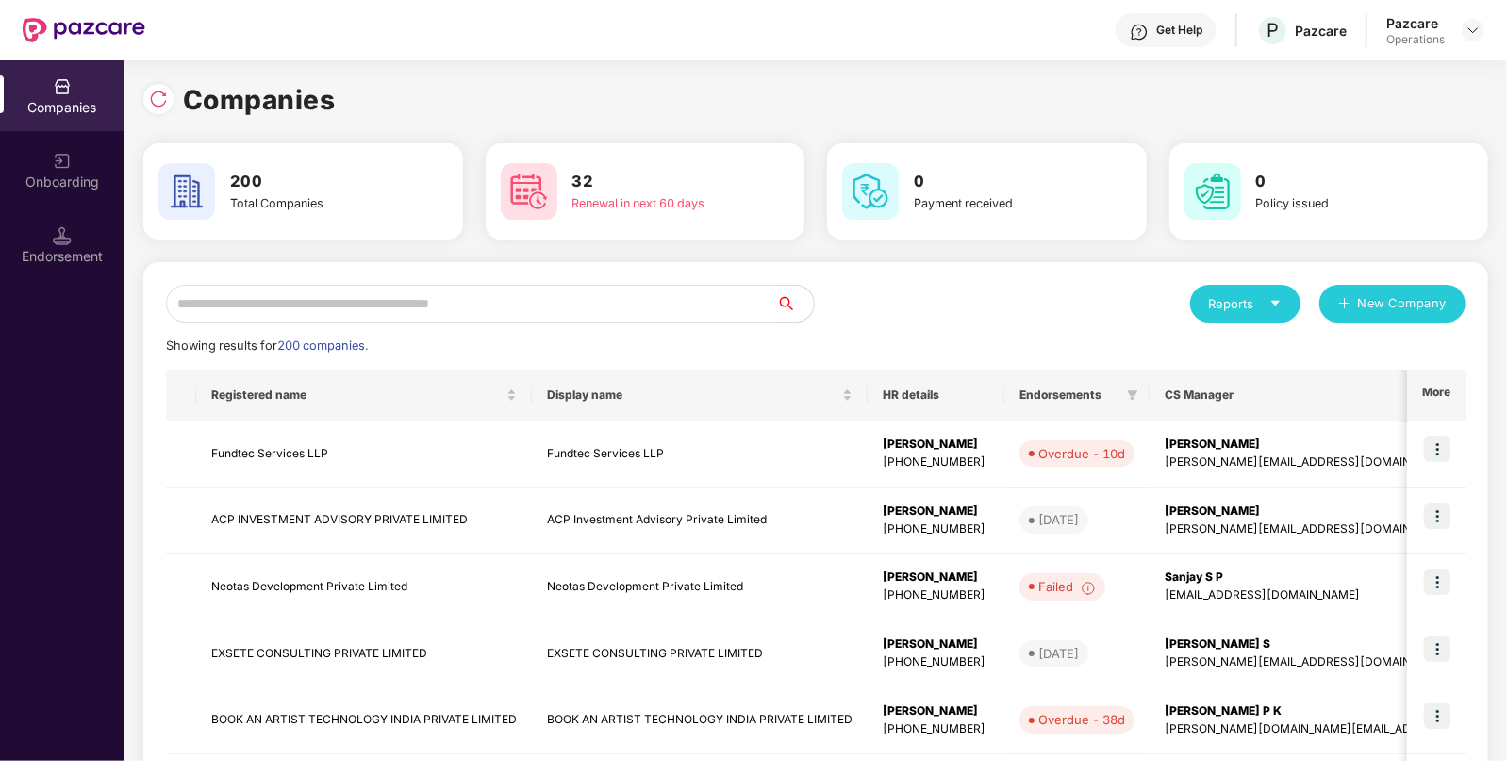
click at [624, 314] on input "text" at bounding box center [471, 304] width 610 height 38
paste input "**********"
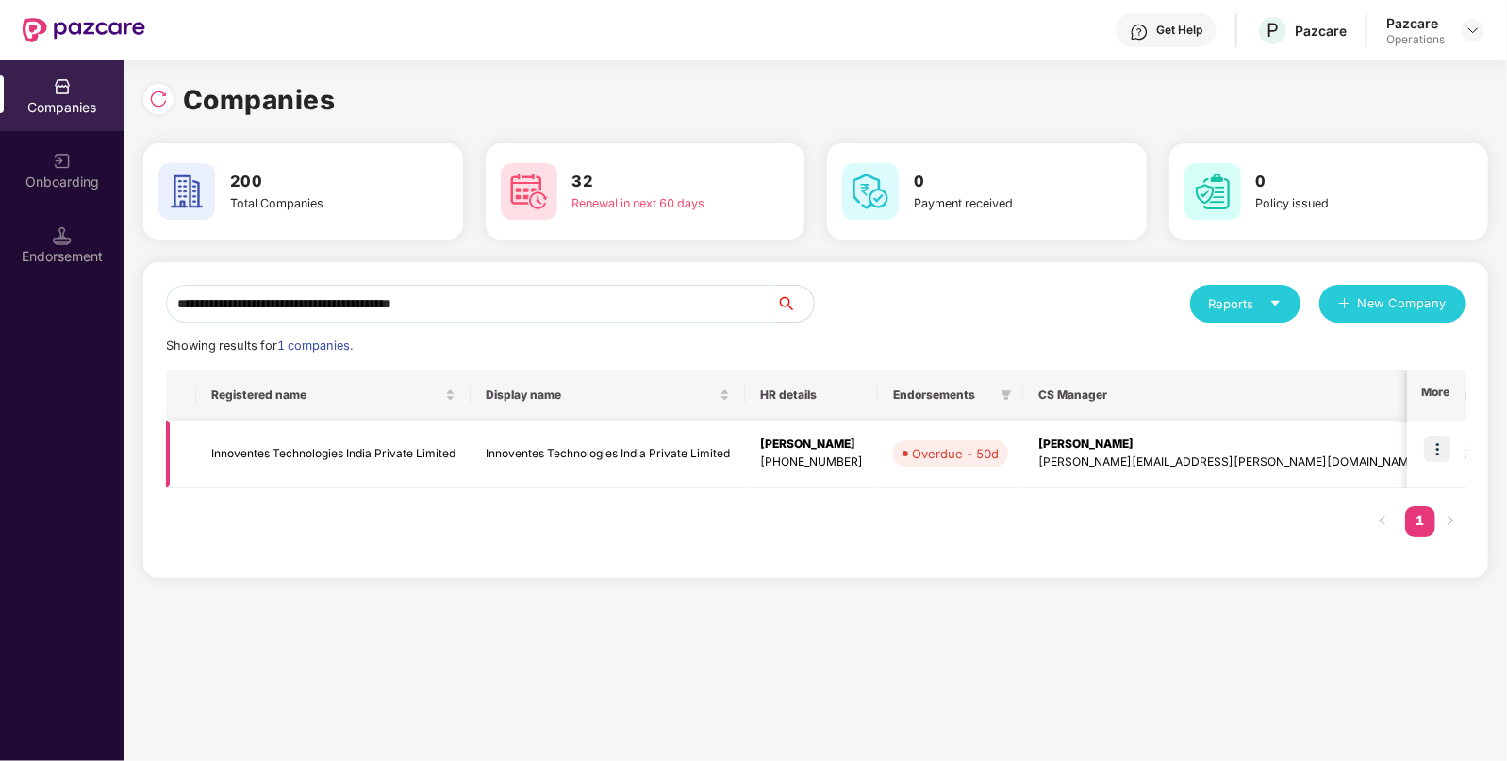
type input "**********"
click at [1452, 453] on td at bounding box center [1436, 454] width 58 height 67
click at [1447, 452] on img at bounding box center [1437, 449] width 26 height 26
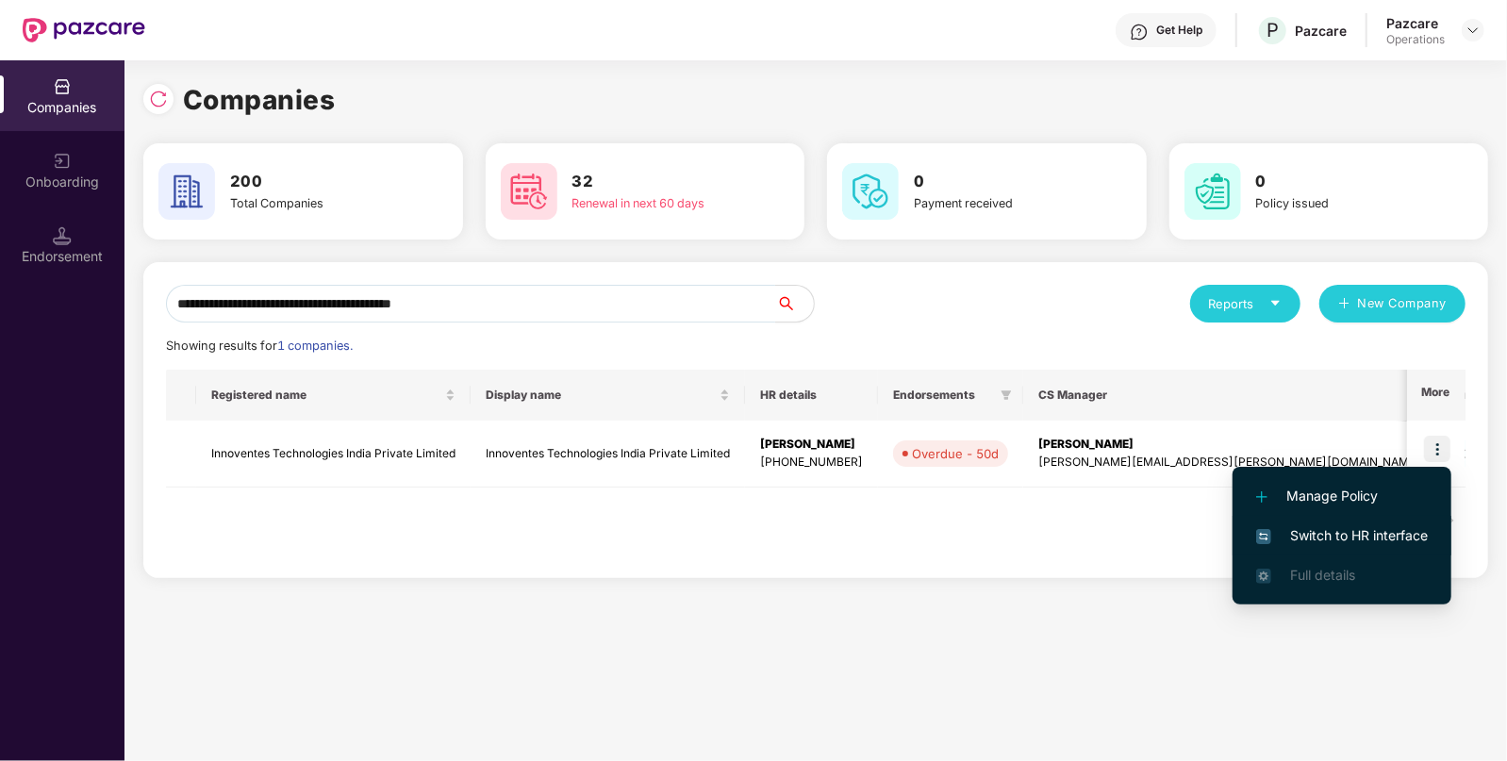
click at [1347, 535] on span "Switch to HR interface" at bounding box center [1342, 535] width 172 height 21
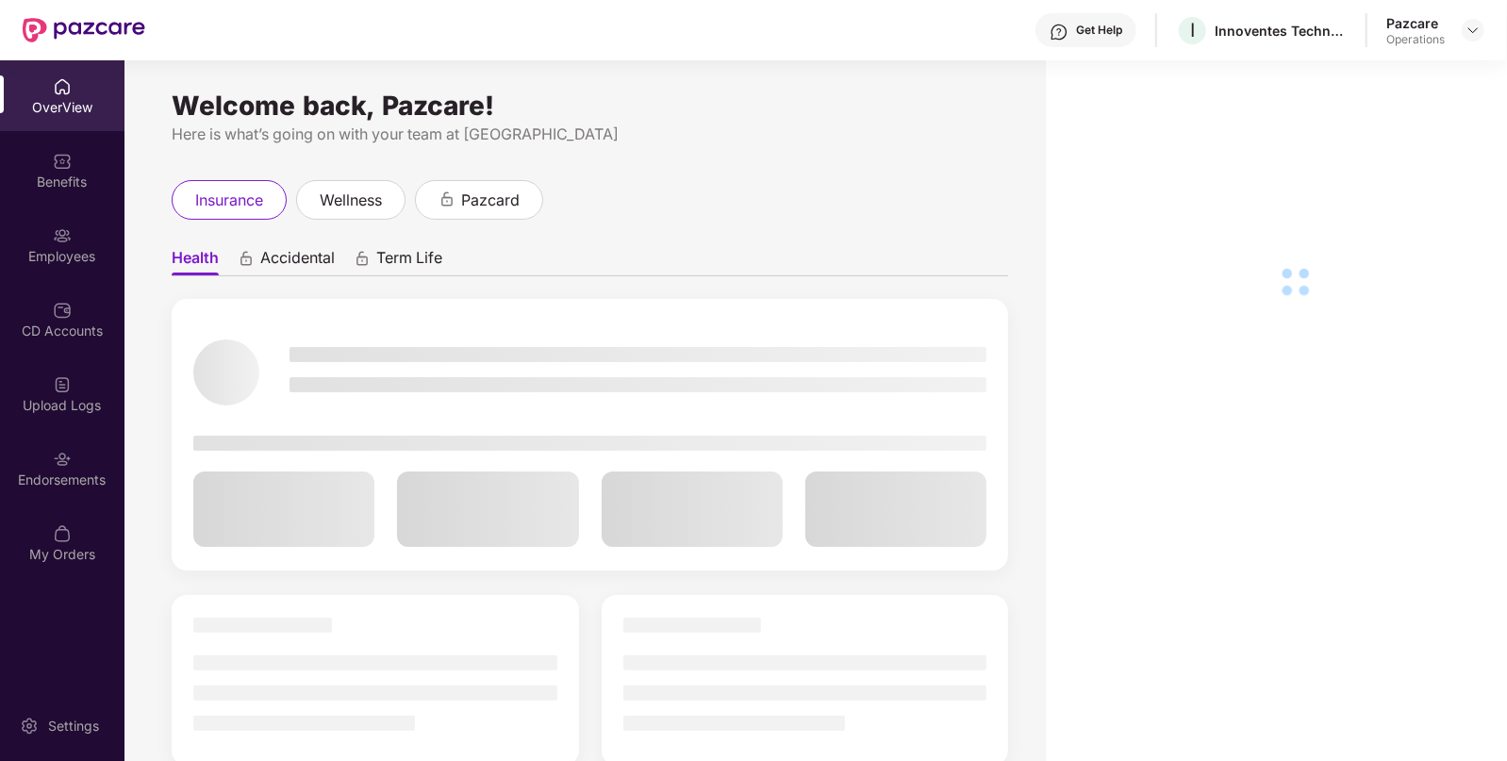
click at [77, 480] on div "Endorsements" at bounding box center [62, 480] width 124 height 19
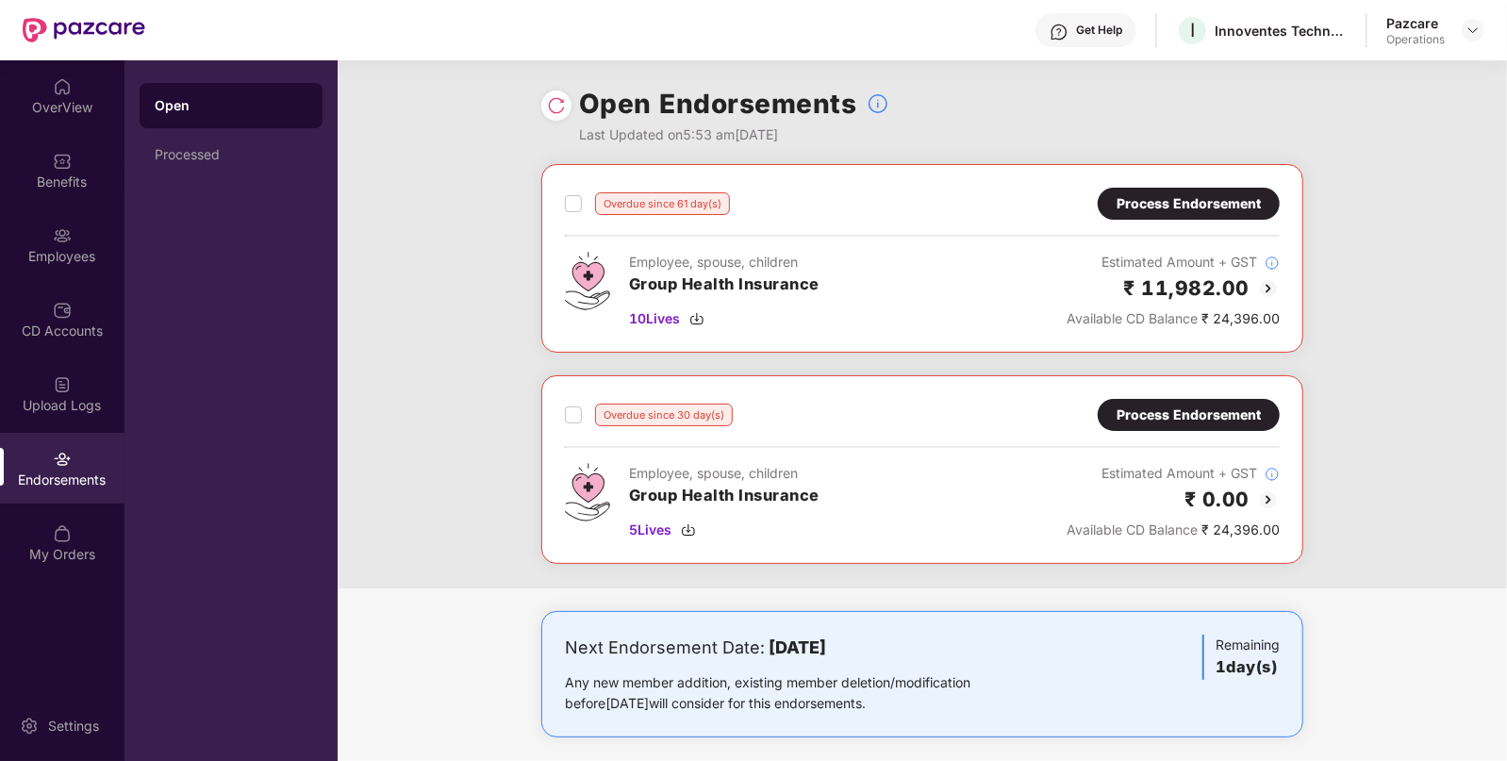
click at [1198, 411] on div "Process Endorsement" at bounding box center [1188, 415] width 144 height 21
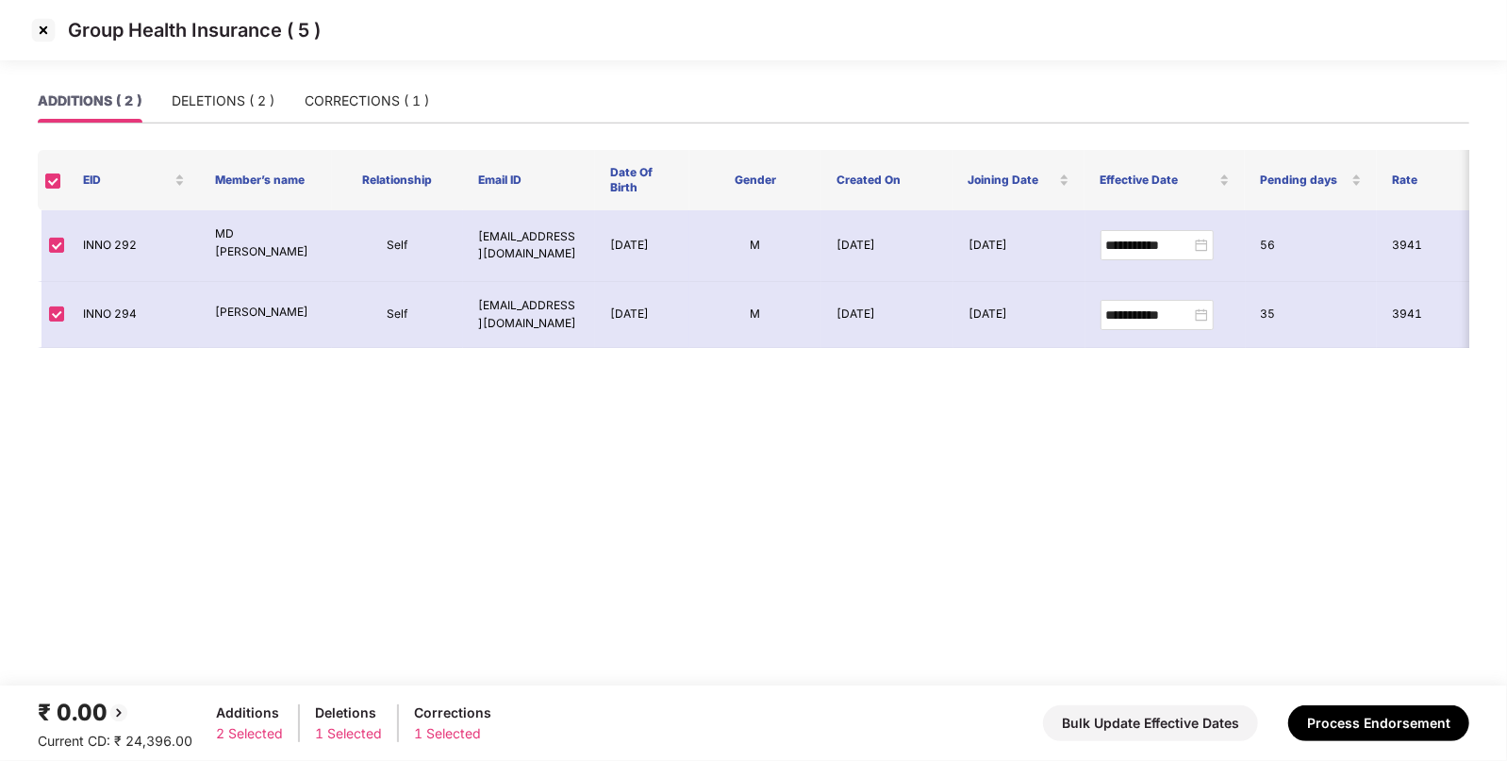
click at [49, 26] on img at bounding box center [43, 30] width 30 height 30
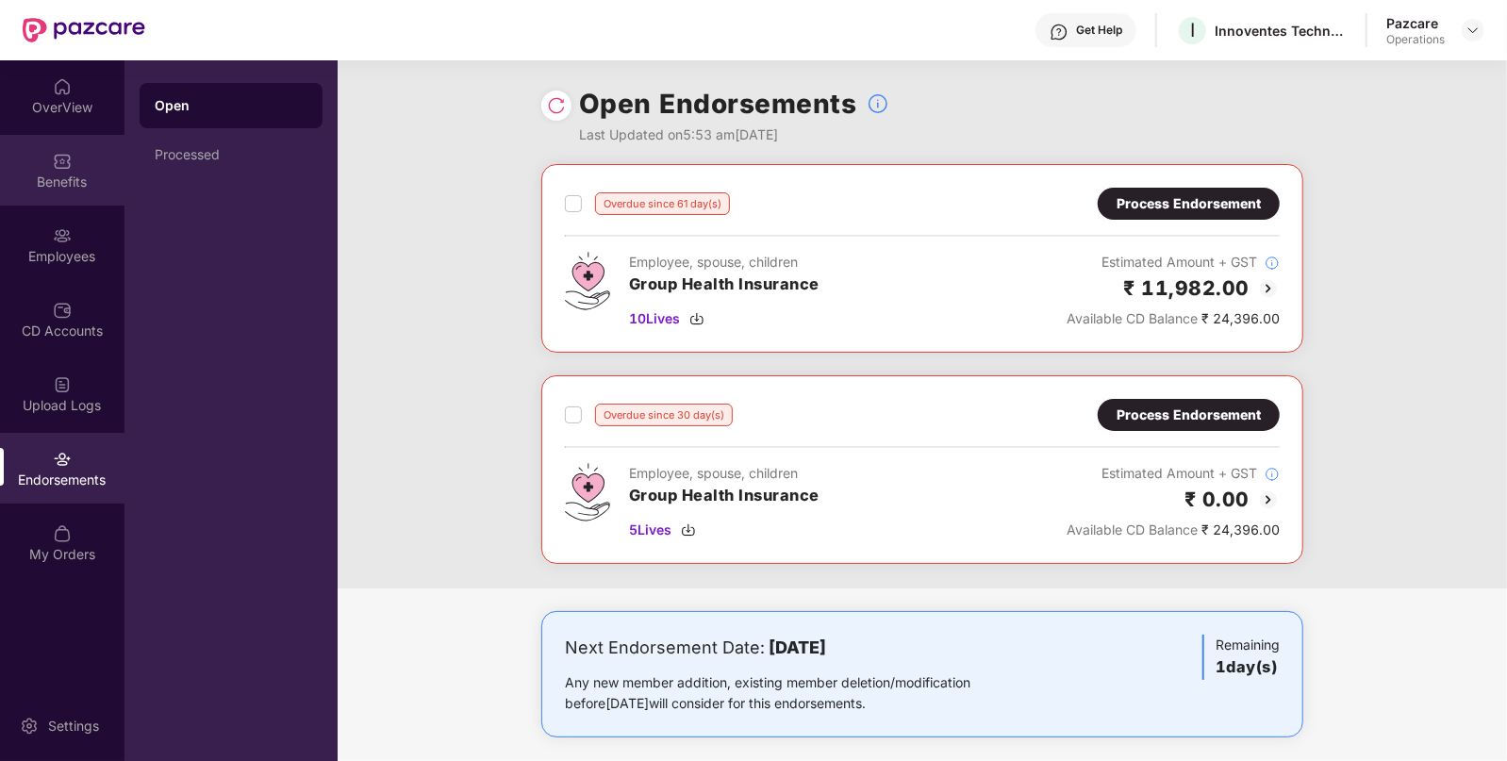
click at [66, 171] on div "Benefits" at bounding box center [62, 170] width 124 height 71
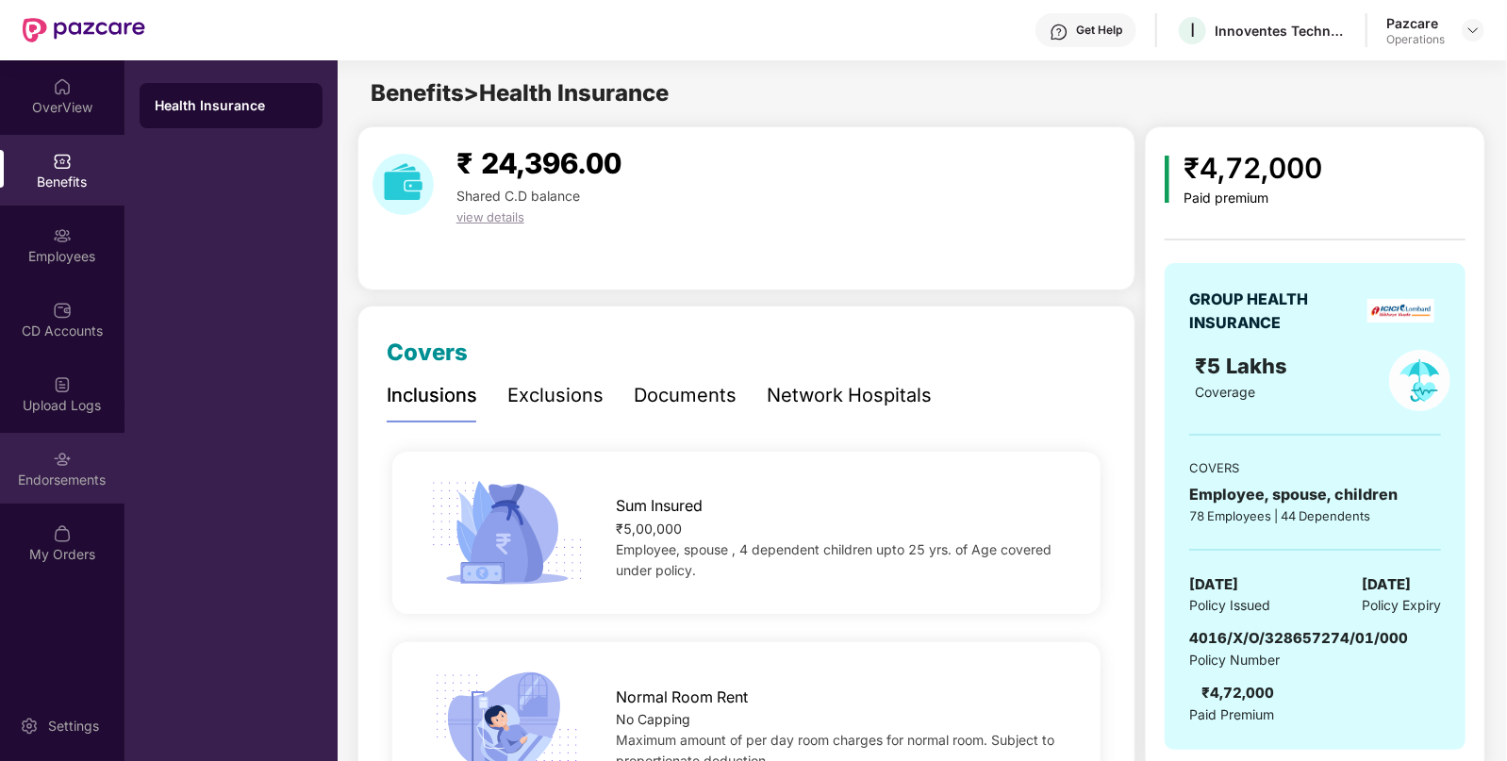
click at [78, 498] on div "Endorsements" at bounding box center [62, 468] width 124 height 71
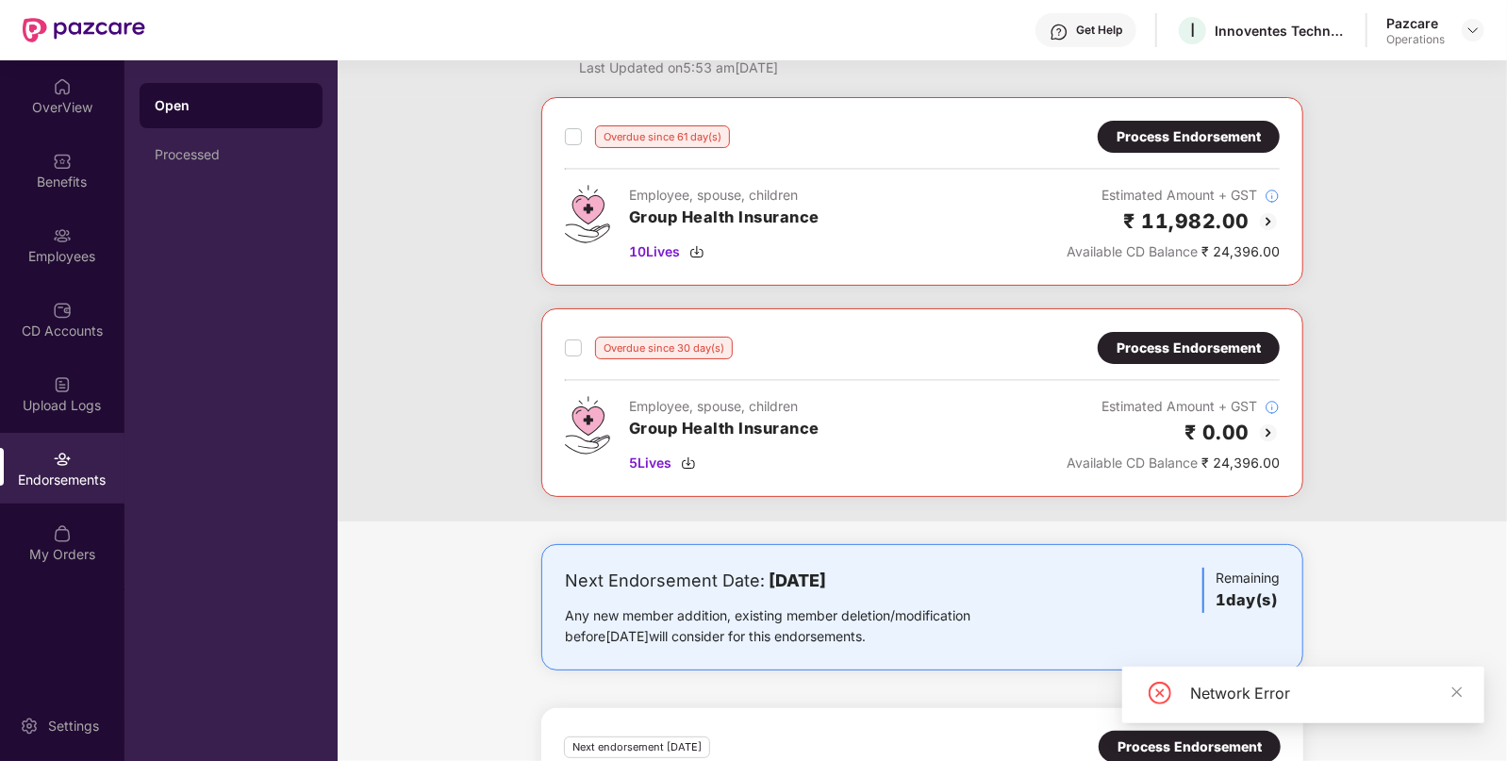
scroll to position [0, 0]
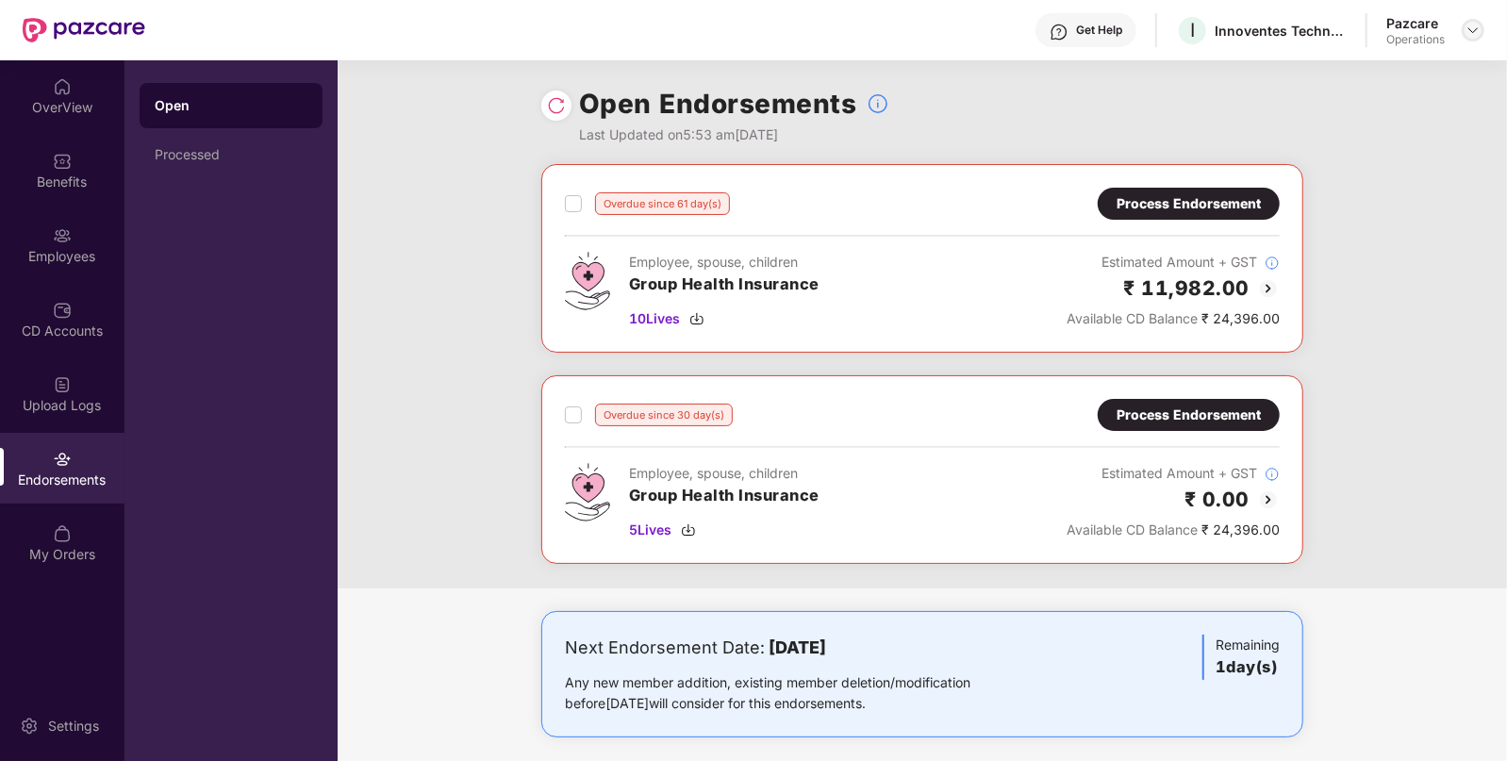
click at [1475, 28] on img at bounding box center [1472, 30] width 15 height 15
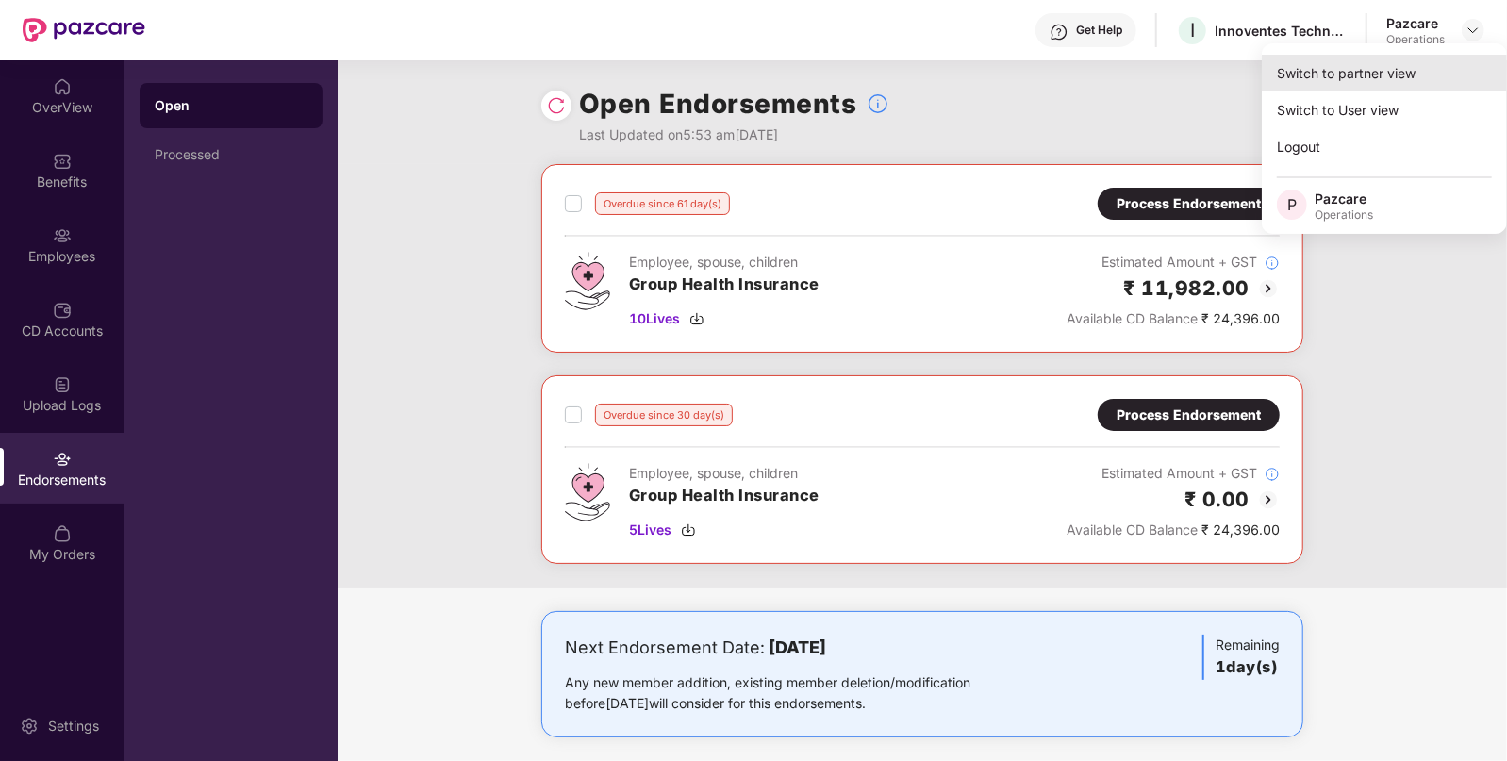
click at [1374, 77] on div "Switch to partner view" at bounding box center [1384, 73] width 245 height 37
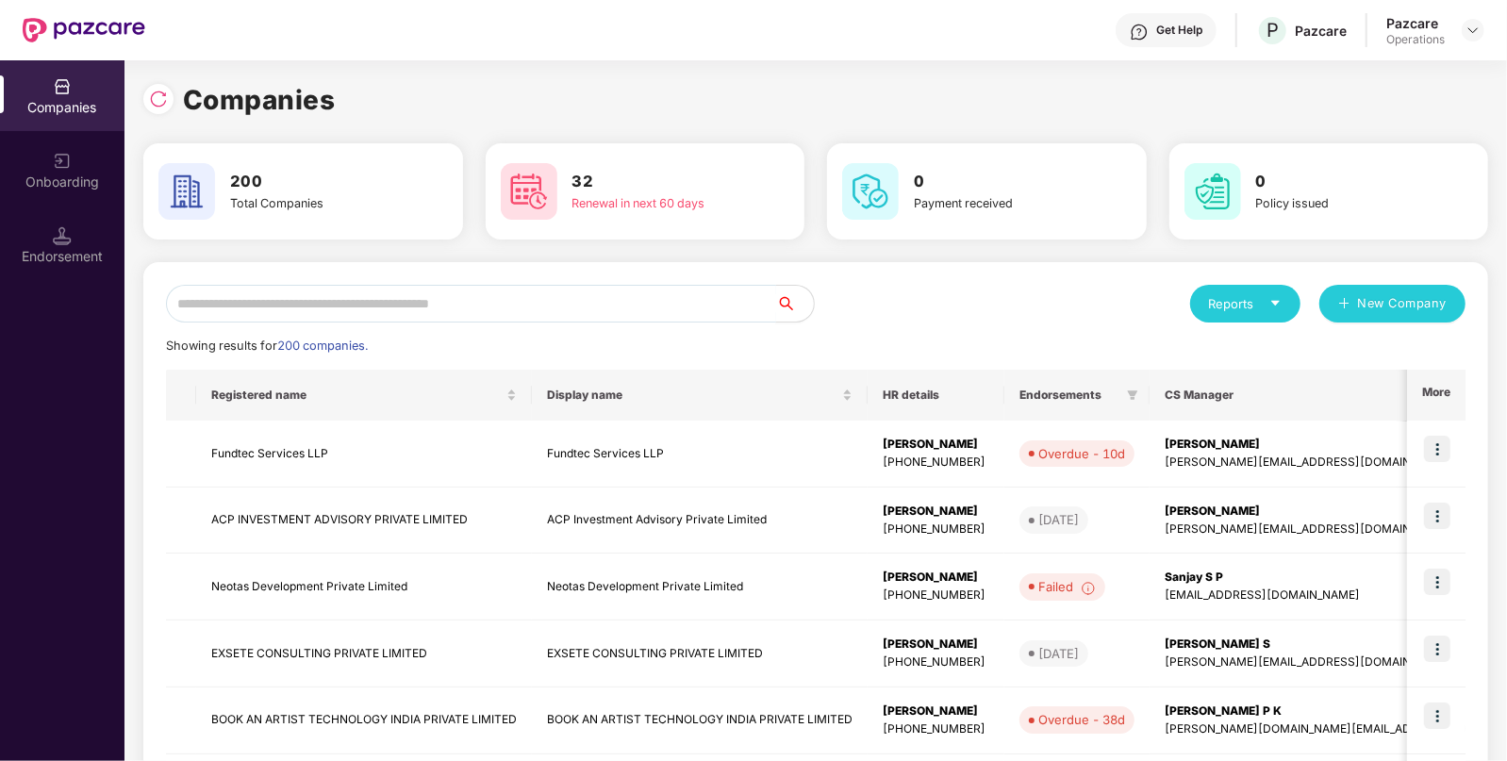
click at [640, 318] on input "text" at bounding box center [471, 304] width 610 height 38
paste input "**********"
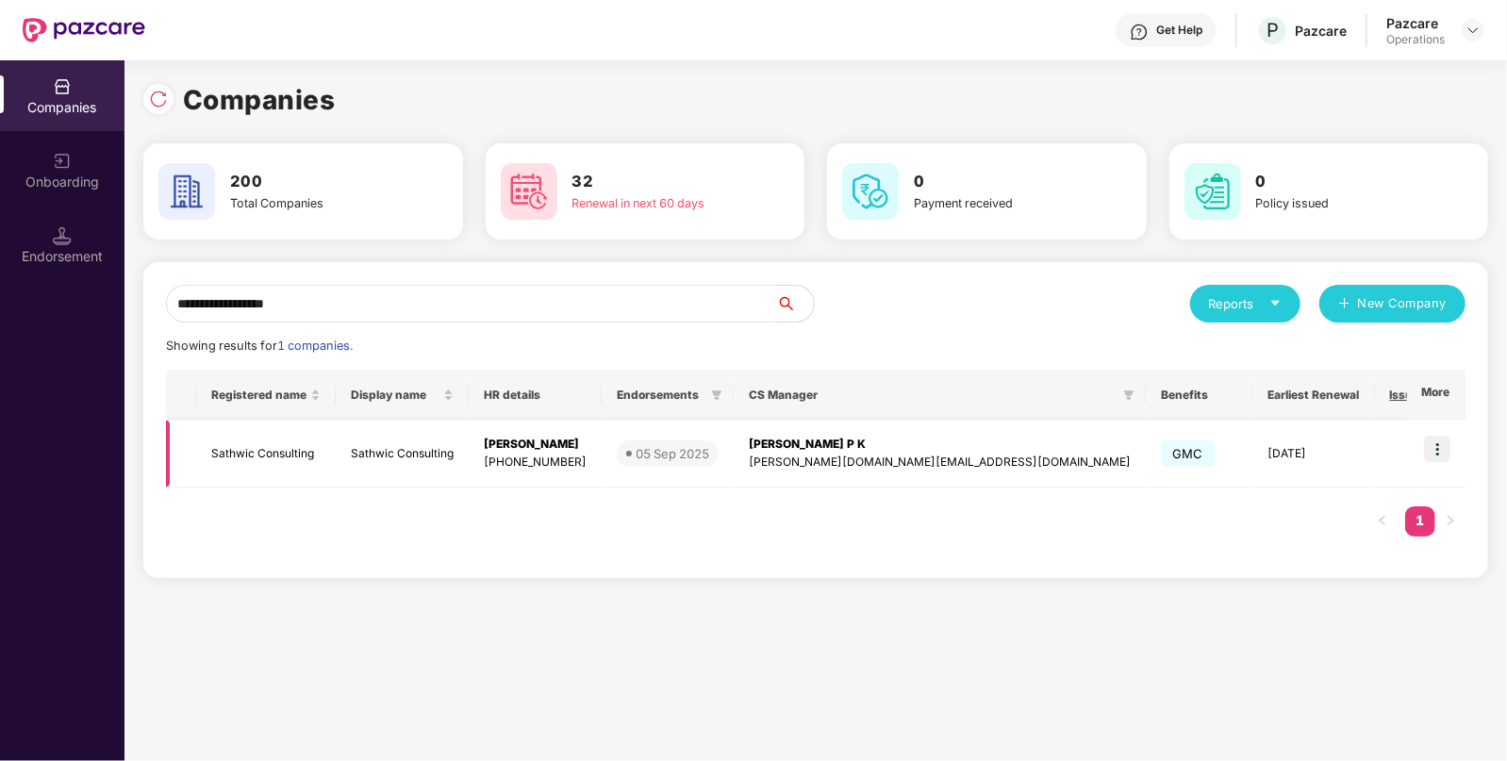
type input "**********"
click at [1452, 460] on td at bounding box center [1436, 454] width 58 height 67
click at [1440, 433] on td at bounding box center [1436, 454] width 58 height 67
click at [1437, 454] on img at bounding box center [1437, 449] width 26 height 26
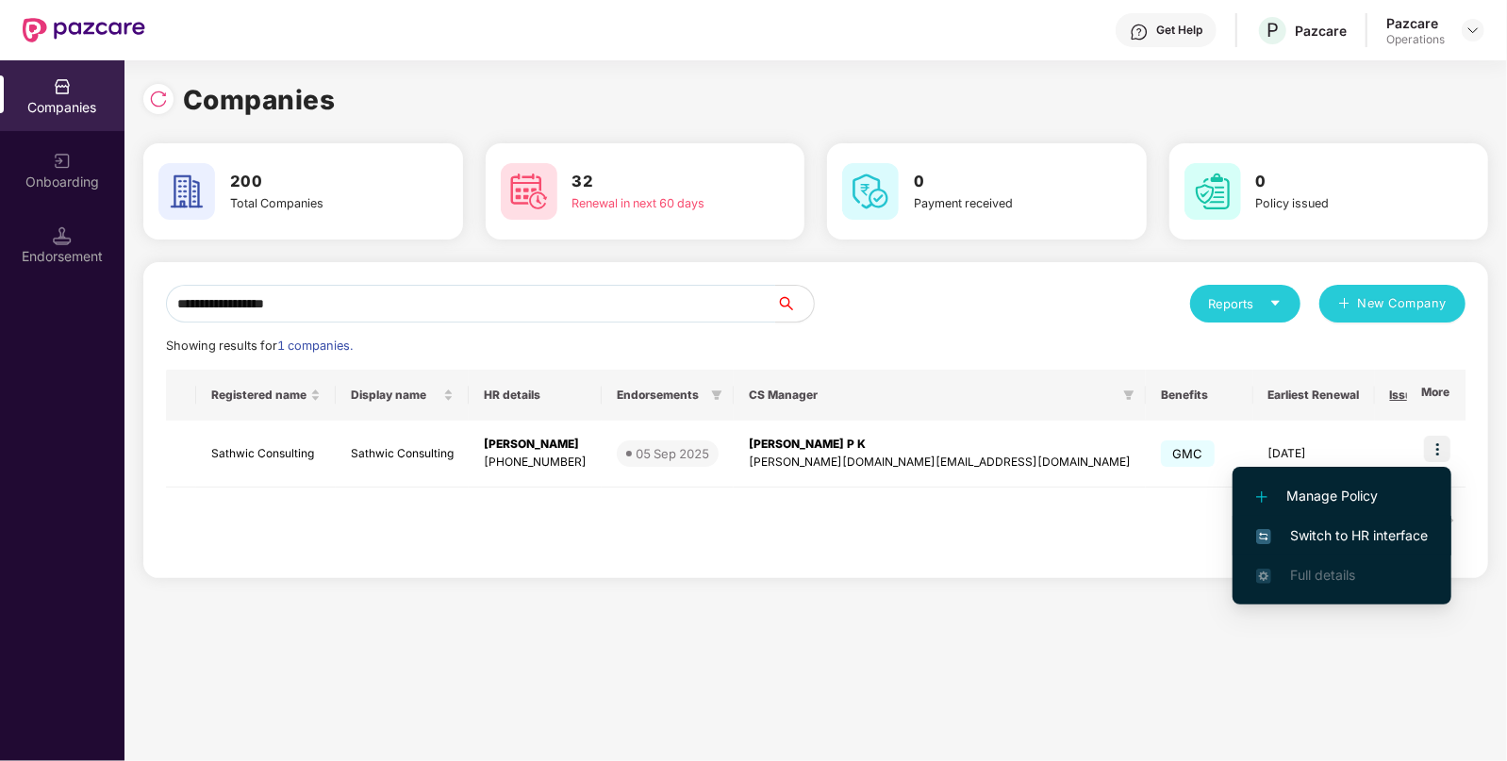
click at [1344, 525] on span "Switch to HR interface" at bounding box center [1342, 535] width 172 height 21
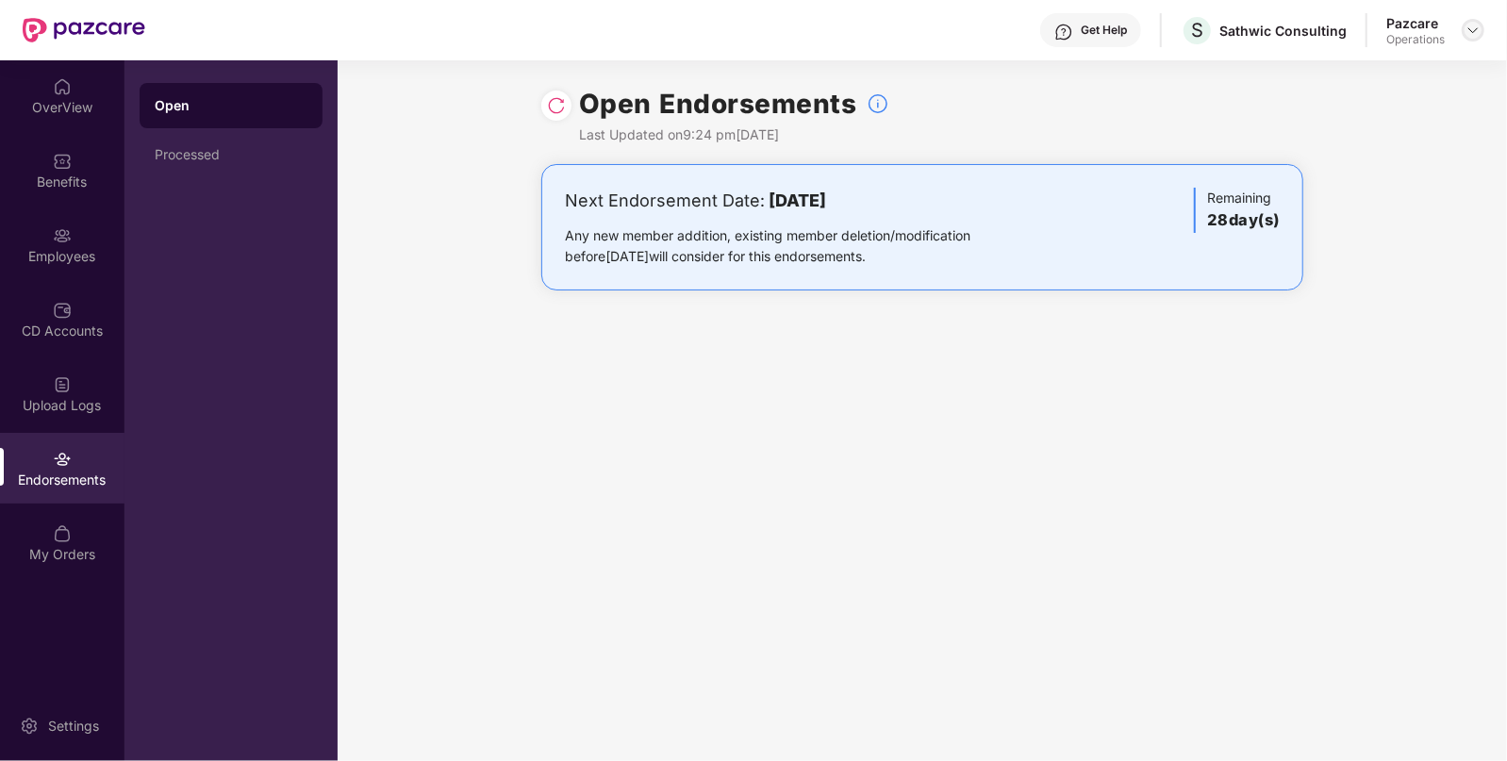
click at [1474, 30] on img at bounding box center [1472, 30] width 15 height 15
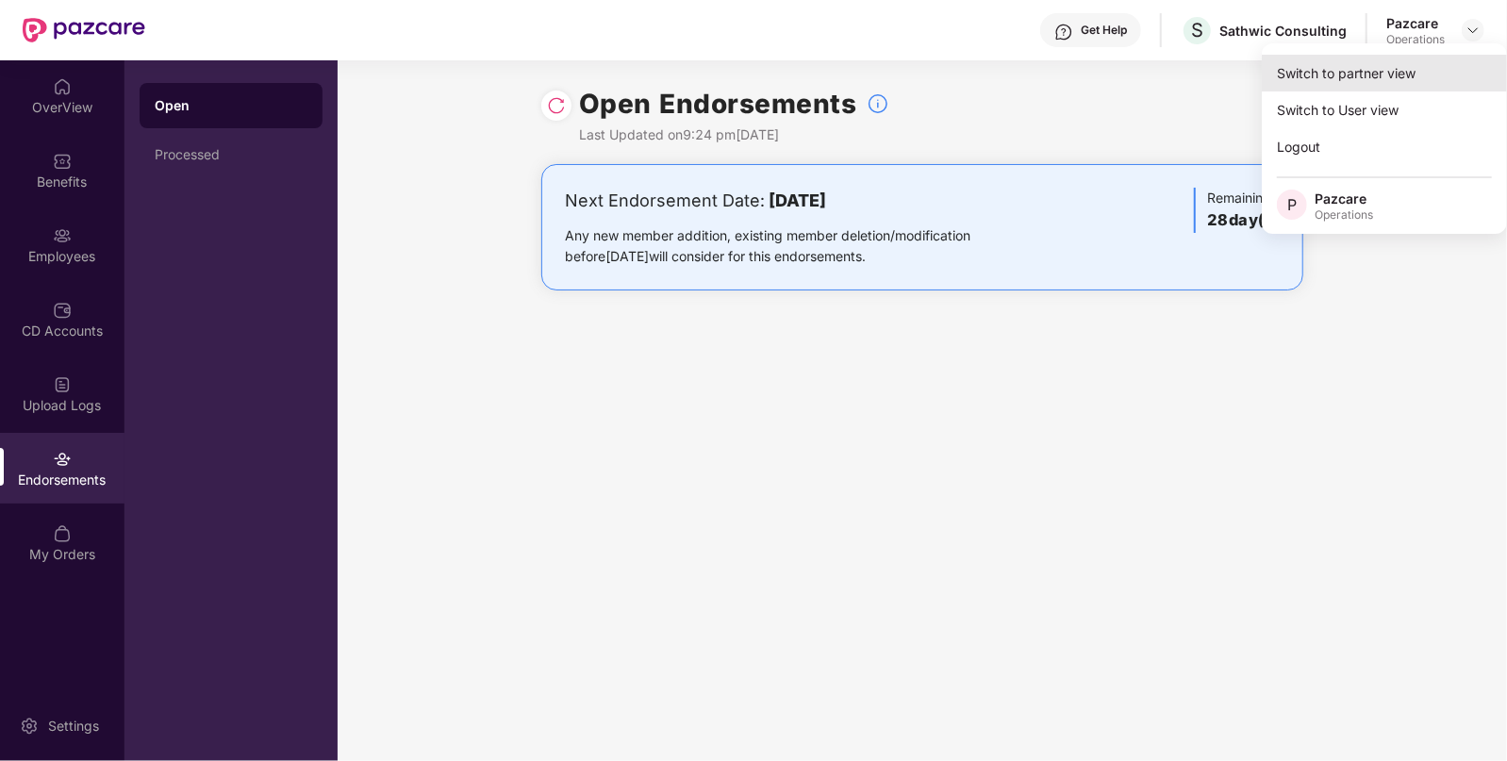
click at [1410, 62] on div "Switch to partner view" at bounding box center [1384, 73] width 245 height 37
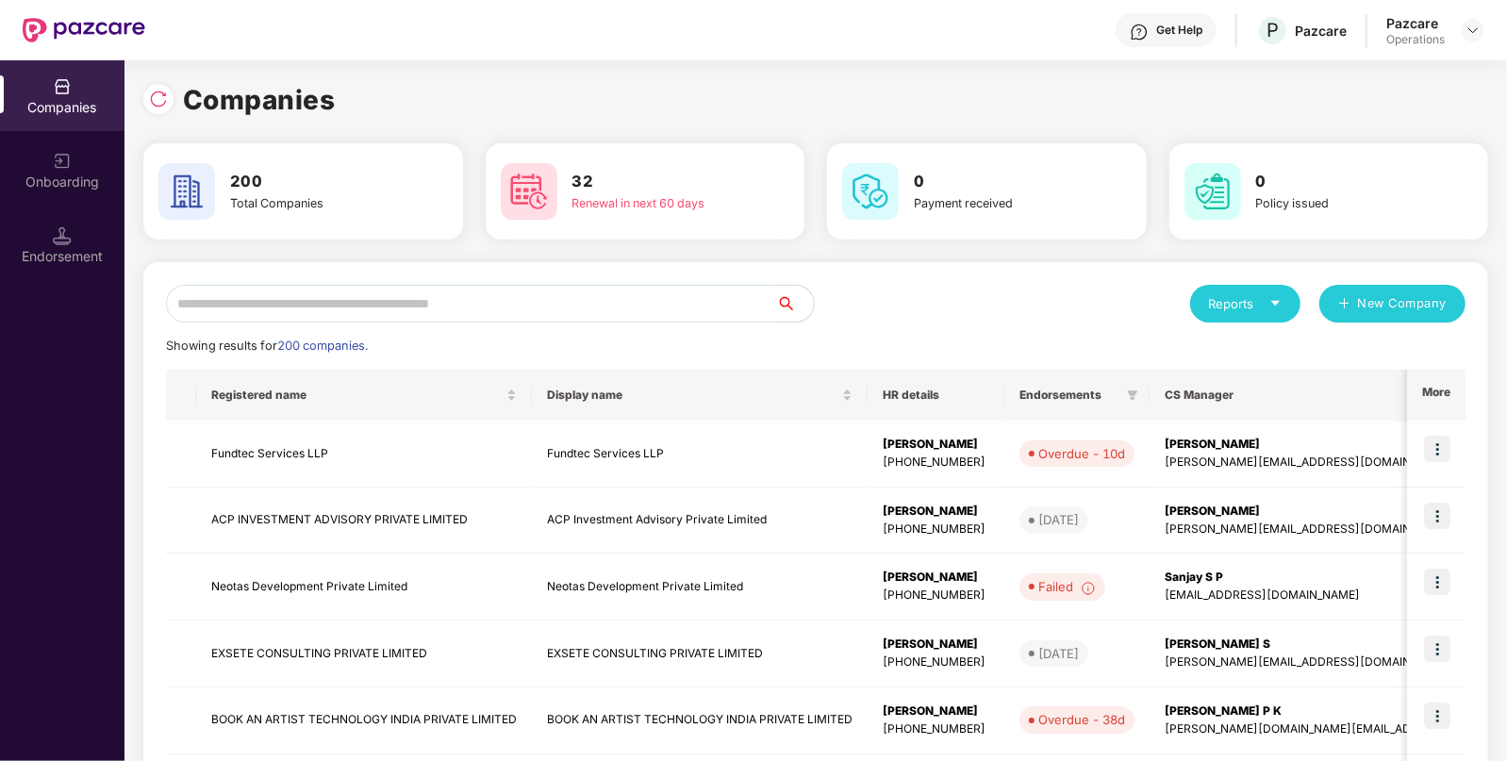
click at [575, 322] on div "Reports New Company Showing results for 200 companies. Registered name Display …" at bounding box center [815, 720] width 1299 height 870
click at [582, 317] on input "text" at bounding box center [471, 304] width 610 height 38
paste input "**********"
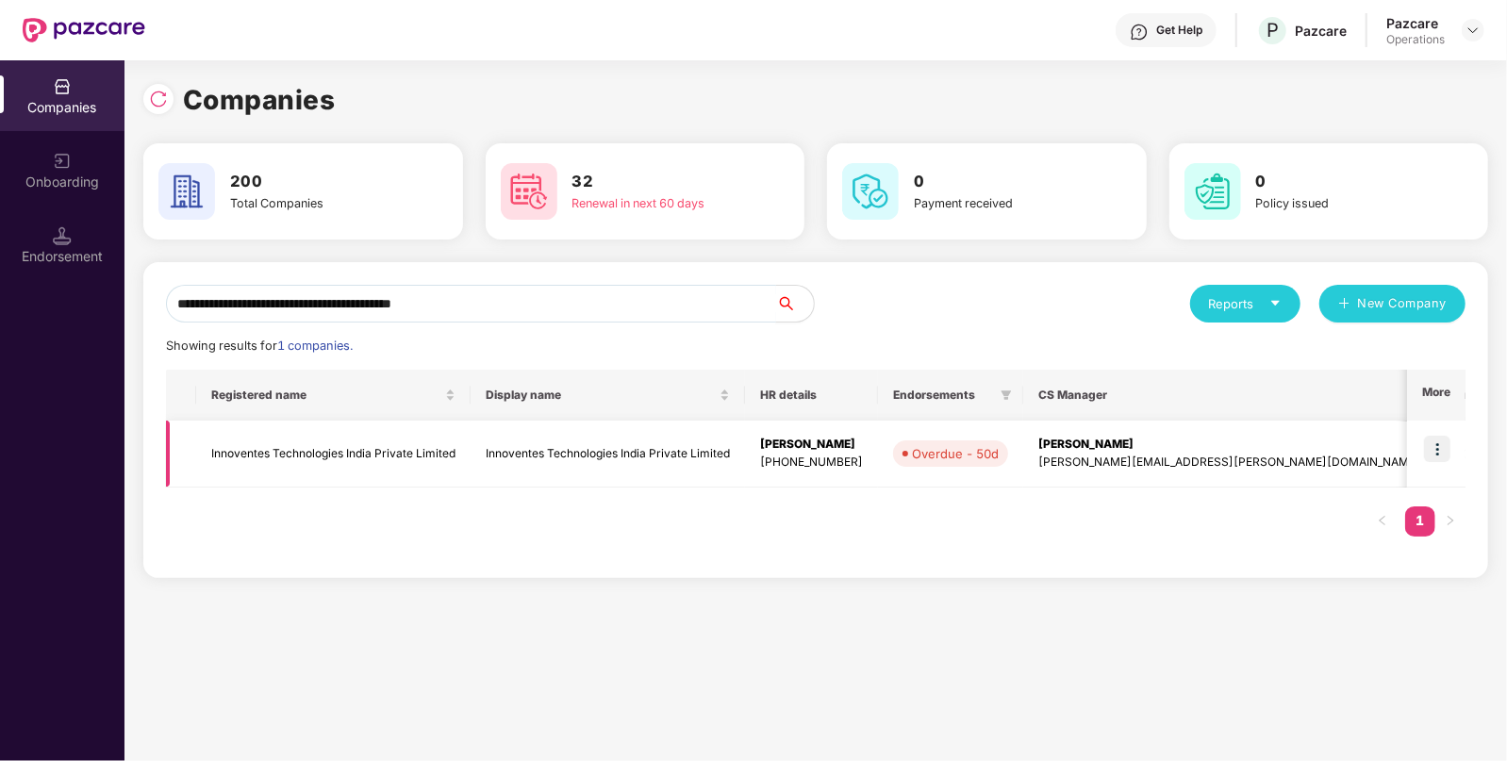
type input "**********"
click at [1436, 455] on img at bounding box center [1437, 449] width 26 height 26
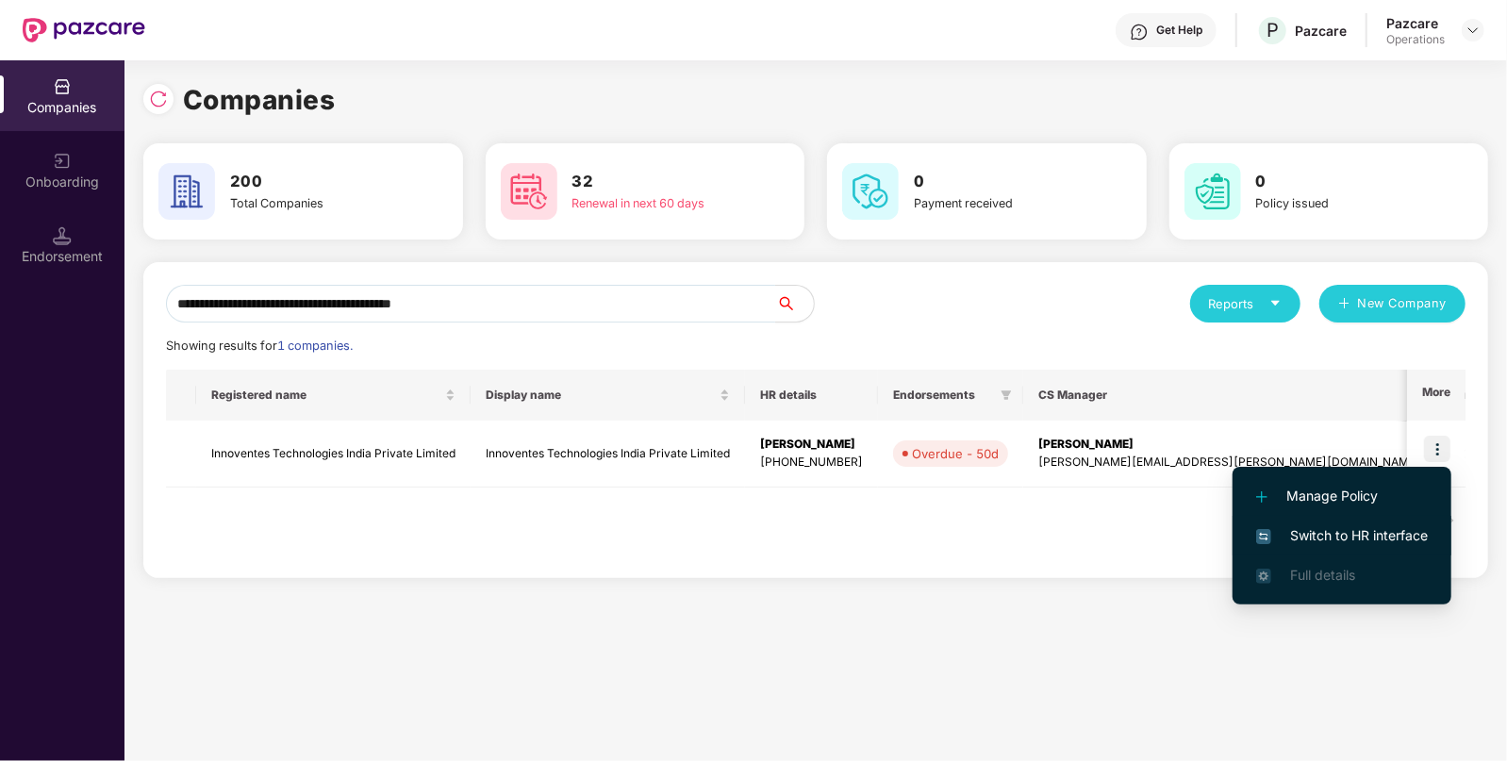
click at [1347, 527] on span "Switch to HR interface" at bounding box center [1342, 535] width 172 height 21
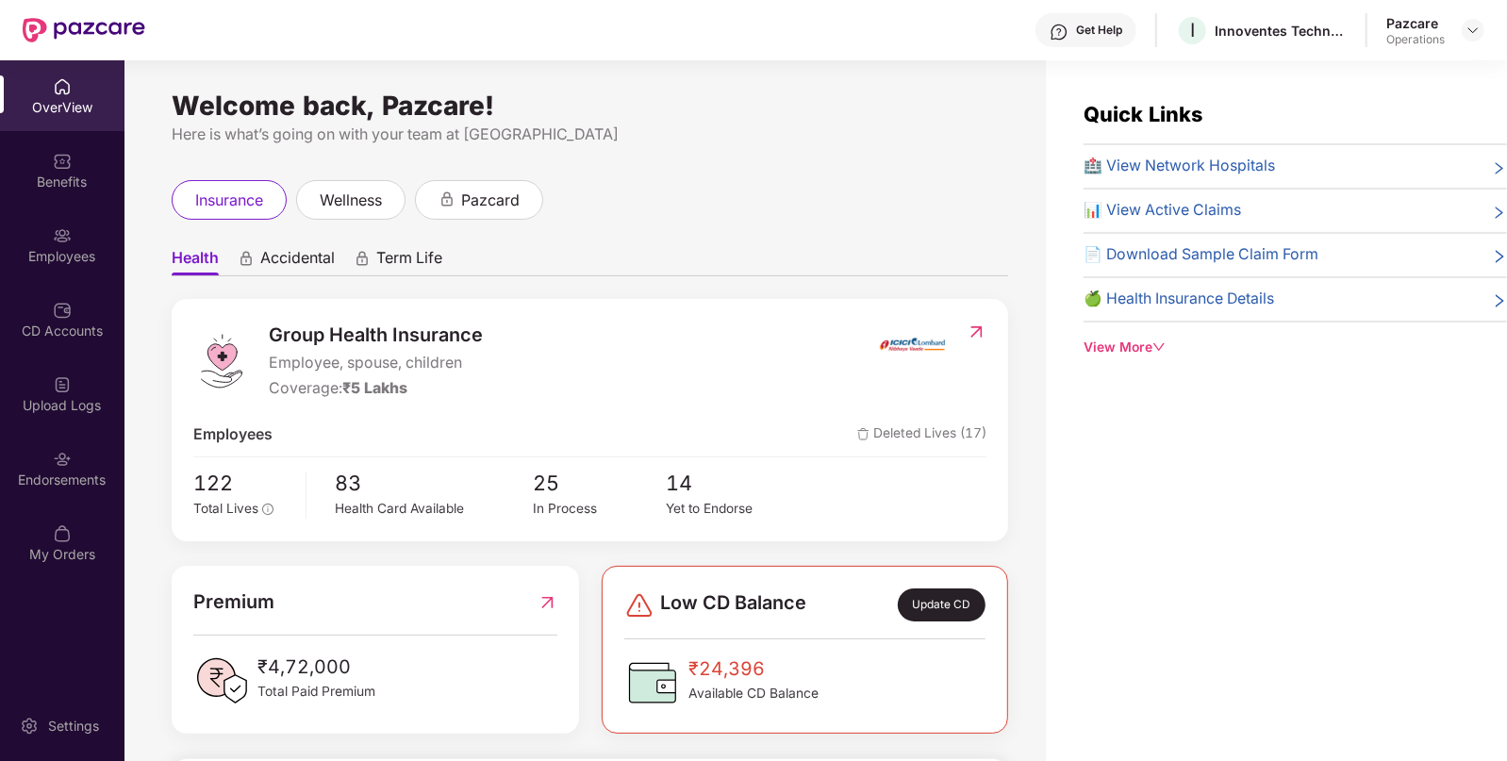
click at [57, 453] on img at bounding box center [62, 459] width 19 height 19
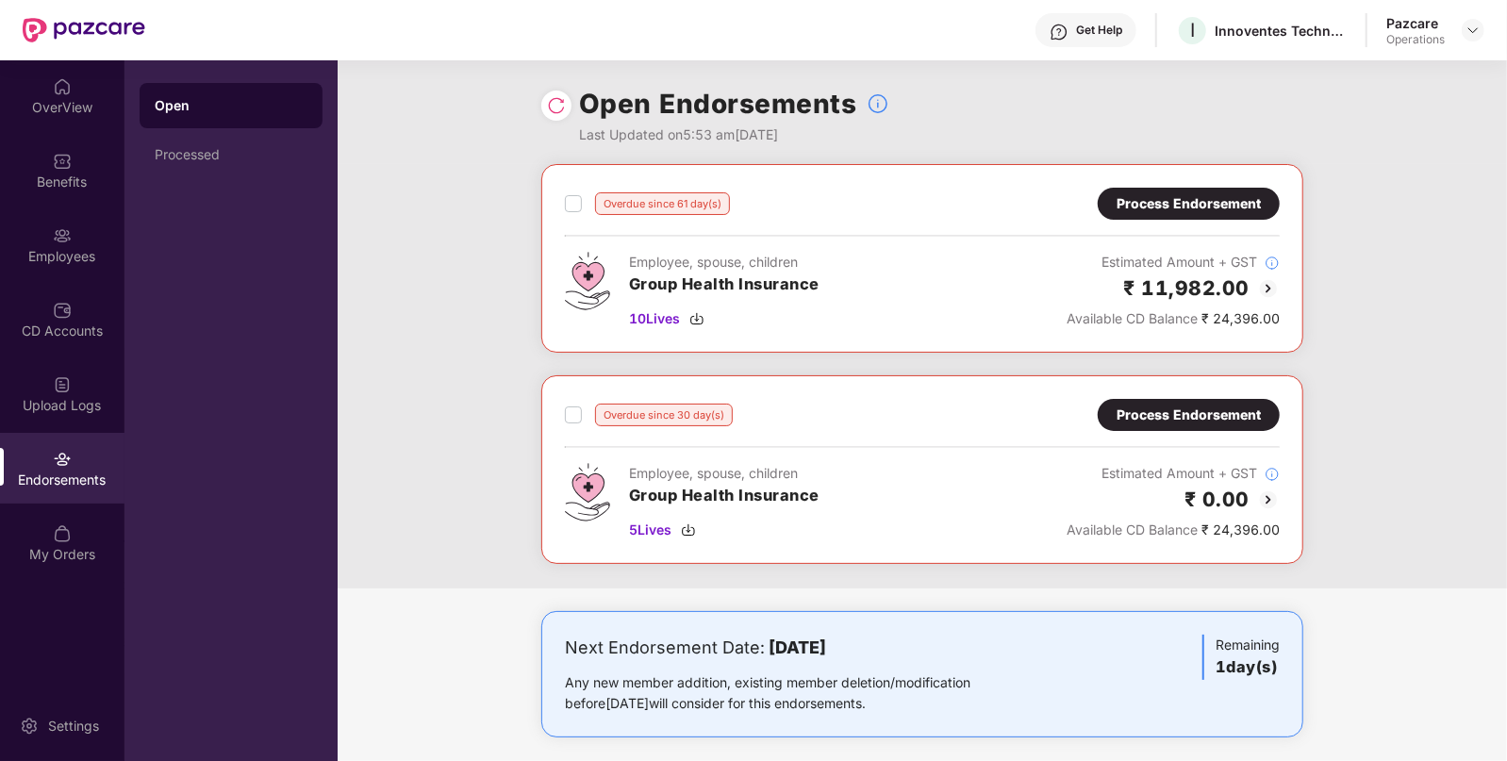
click at [1179, 405] on div "Process Endorsement" at bounding box center [1188, 415] width 144 height 21
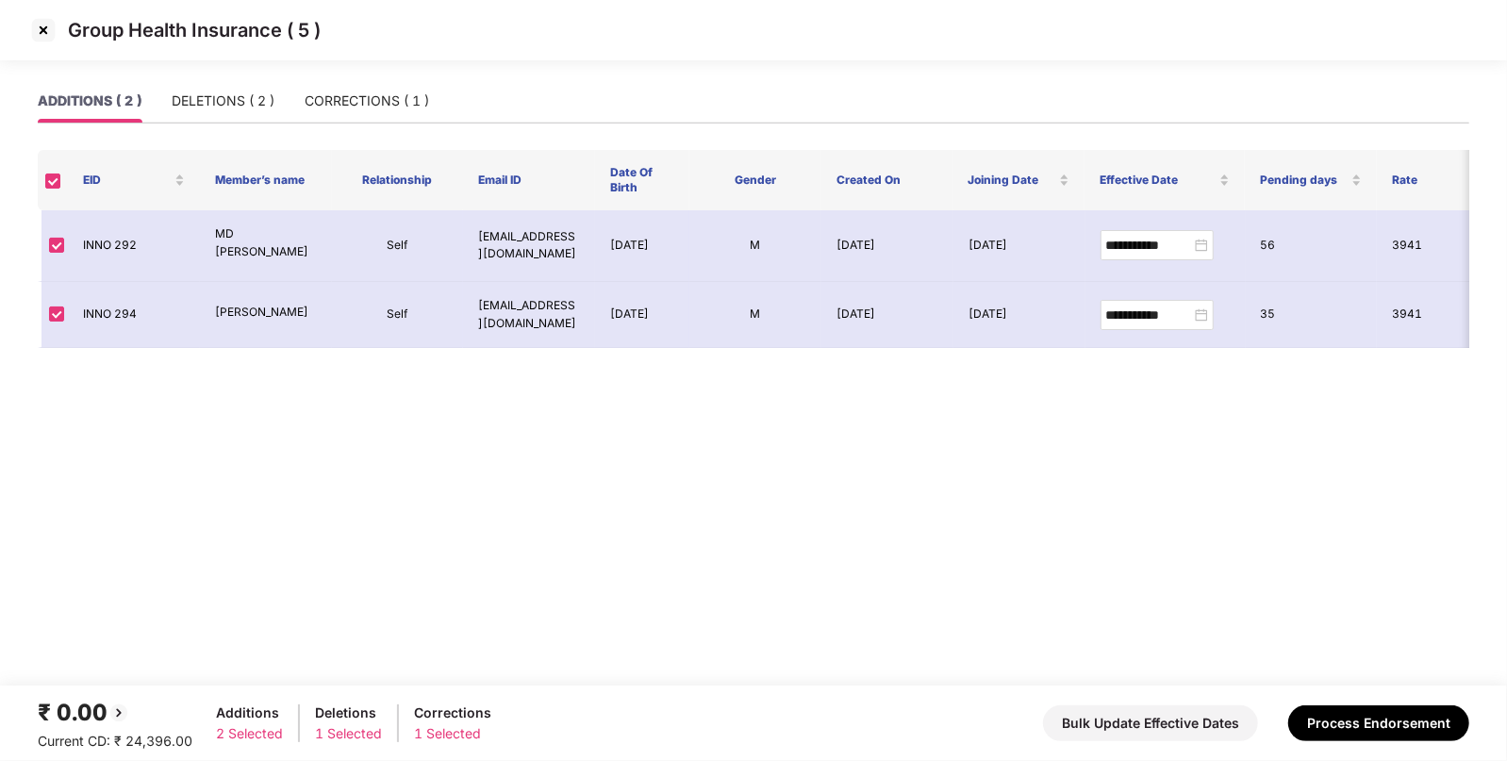
click at [47, 35] on img at bounding box center [43, 30] width 30 height 30
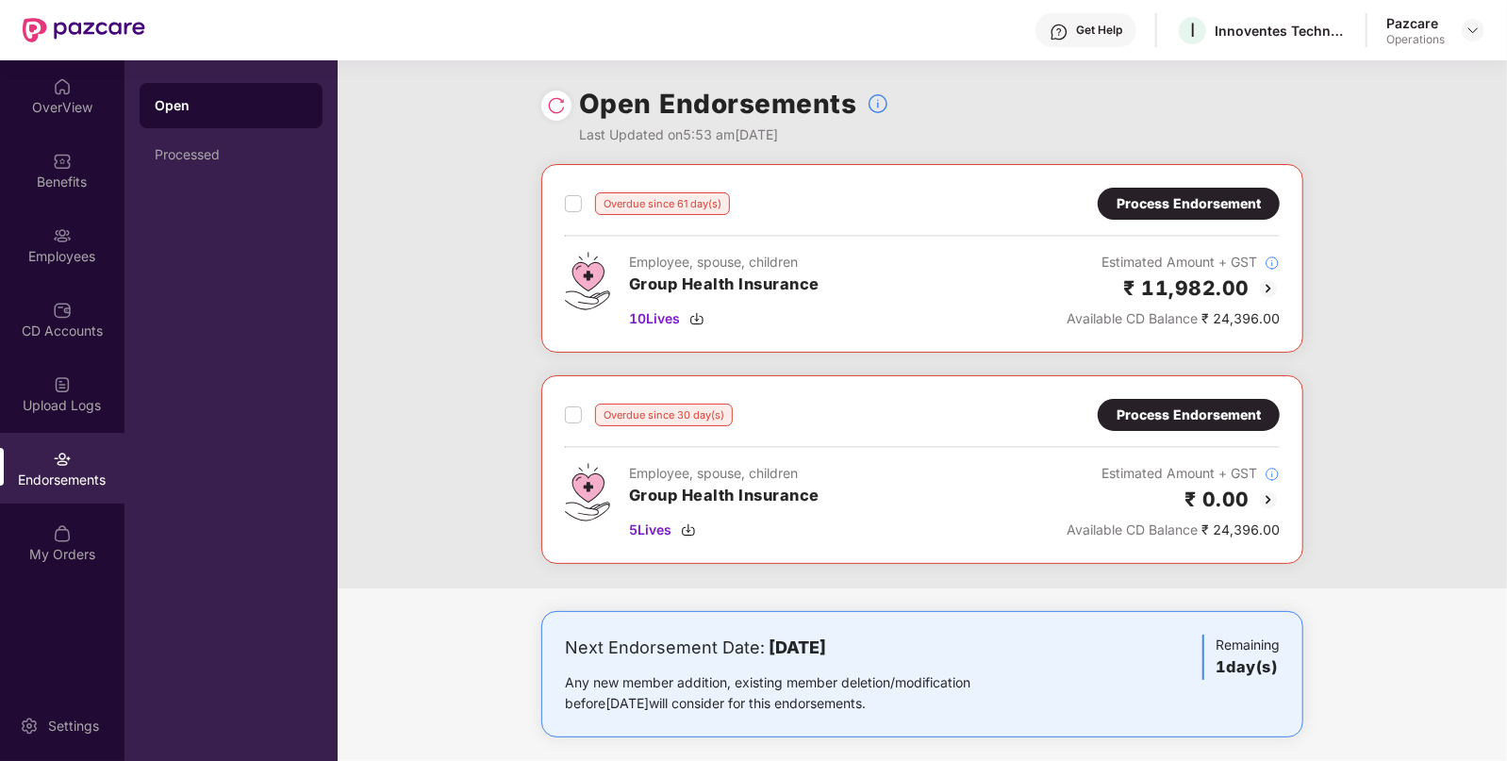
click at [1221, 207] on div "Process Endorsement" at bounding box center [1188, 203] width 144 height 21
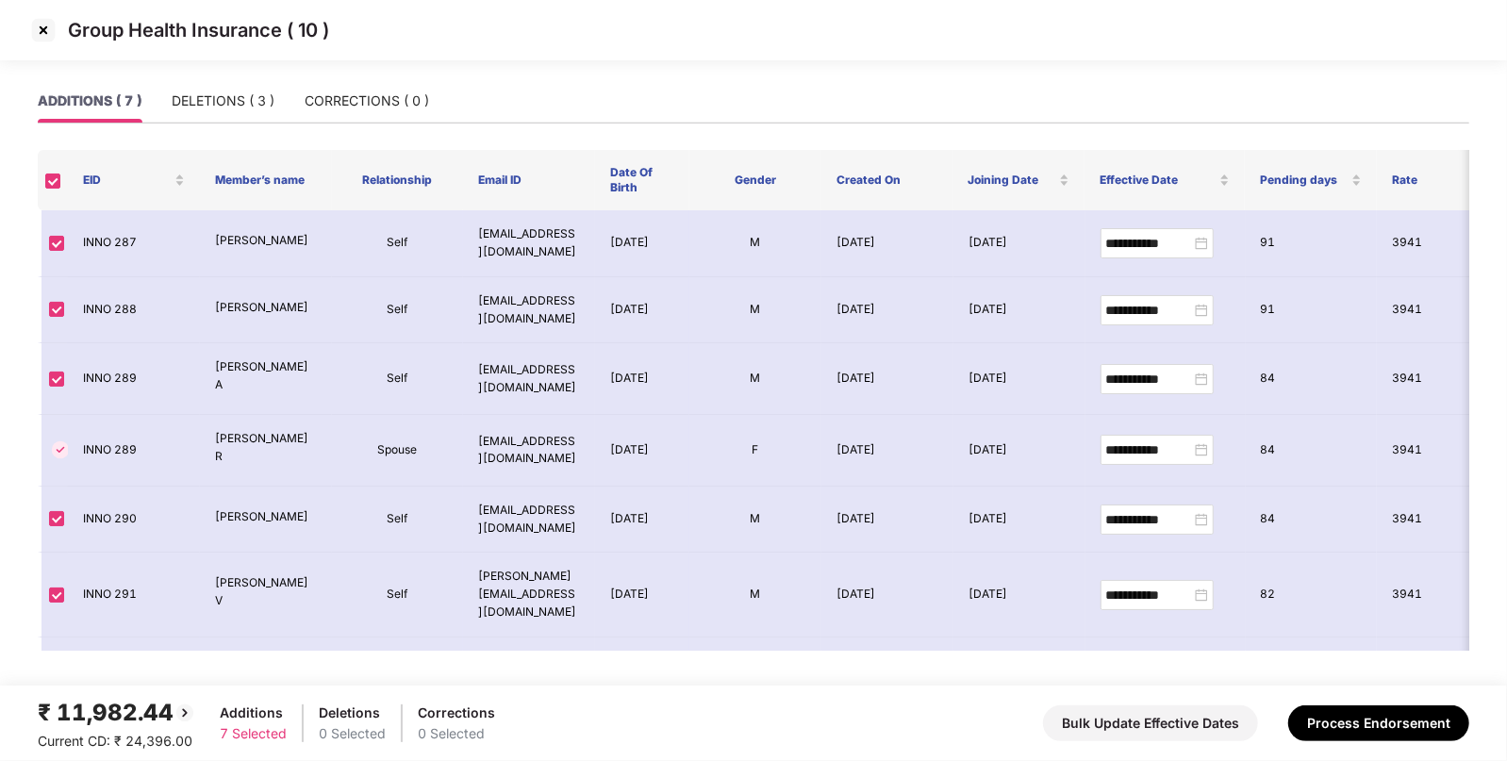
click at [37, 31] on img at bounding box center [43, 30] width 30 height 30
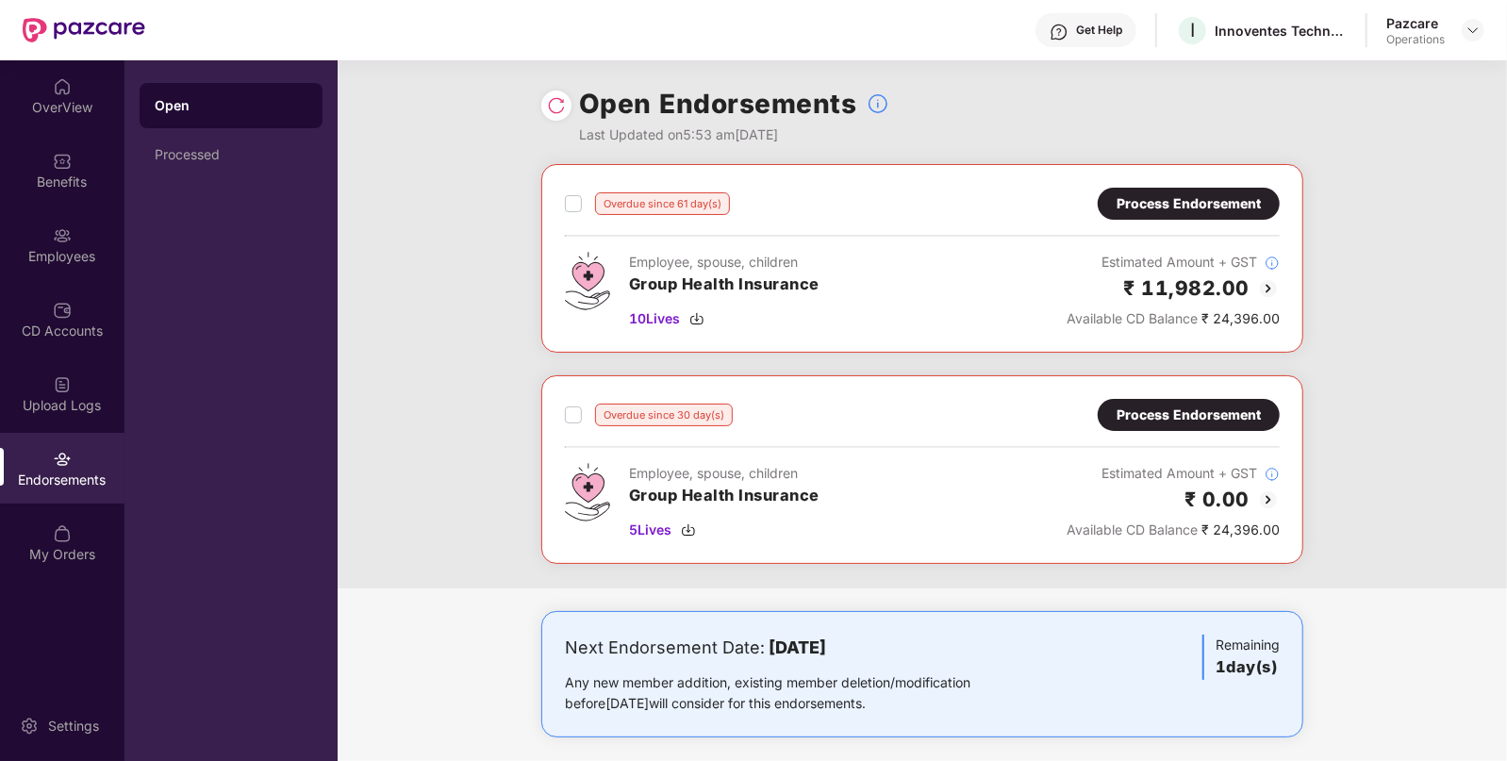
click at [1214, 421] on div "Process Endorsement" at bounding box center [1188, 415] width 144 height 21
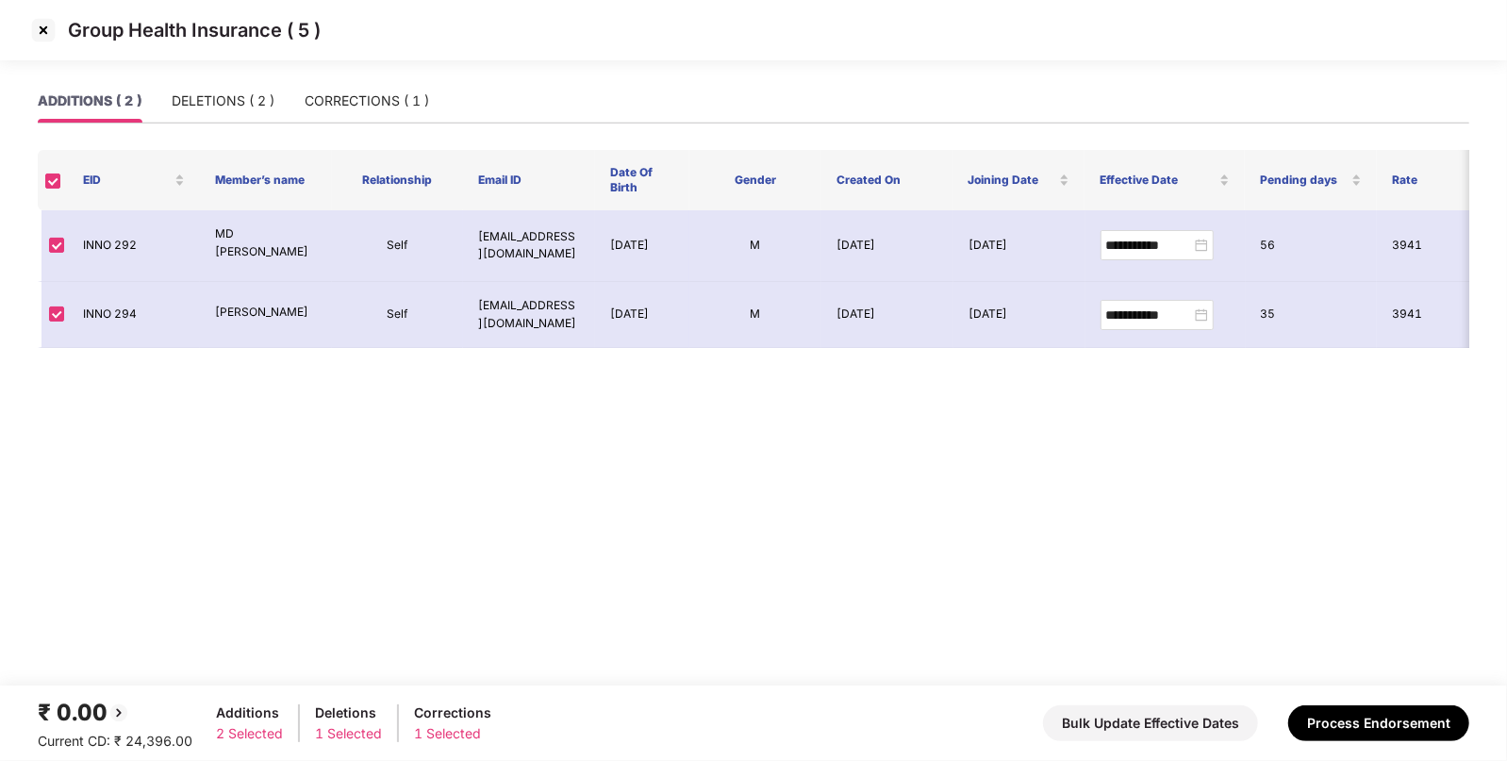
click at [41, 28] on img at bounding box center [43, 30] width 30 height 30
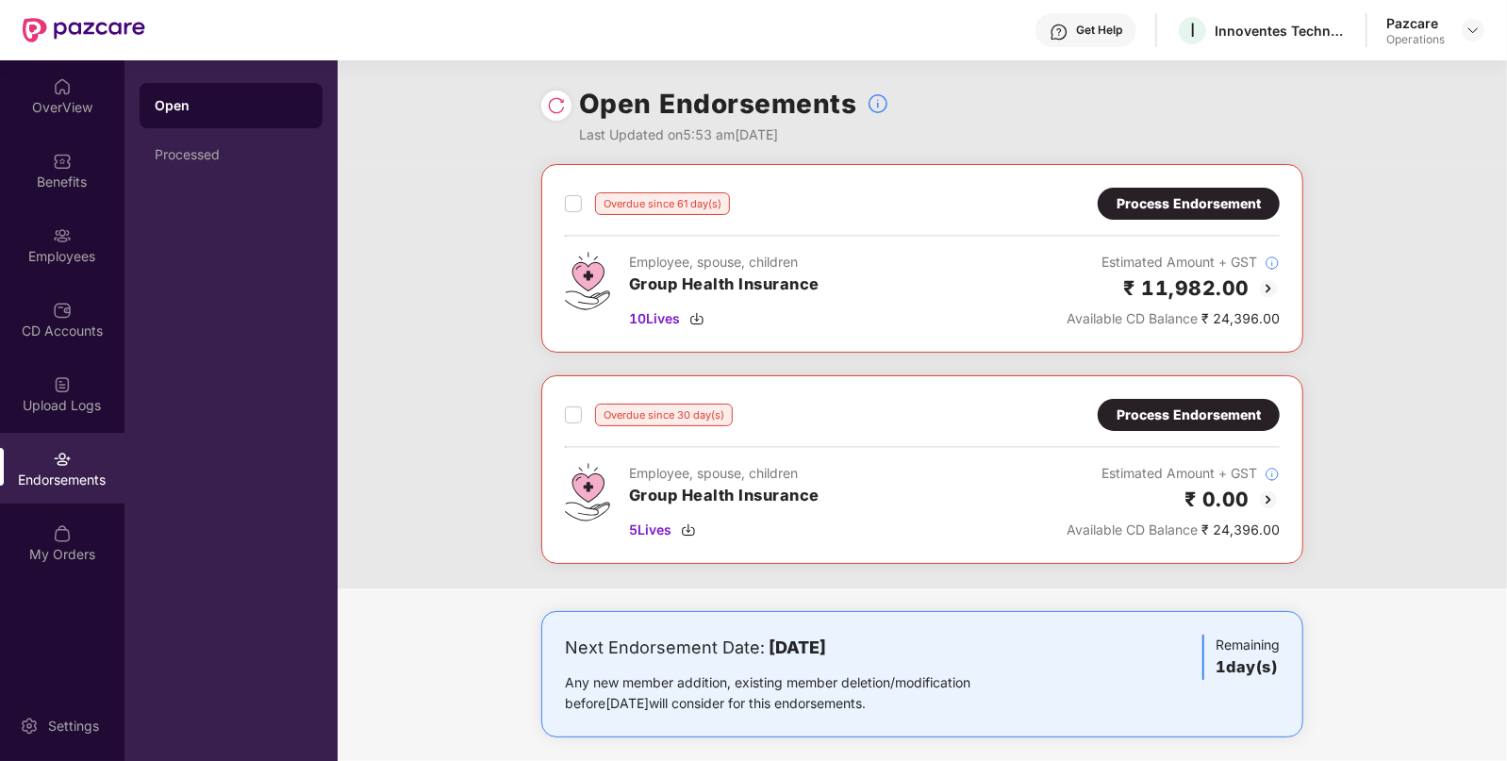
scroll to position [221, 0]
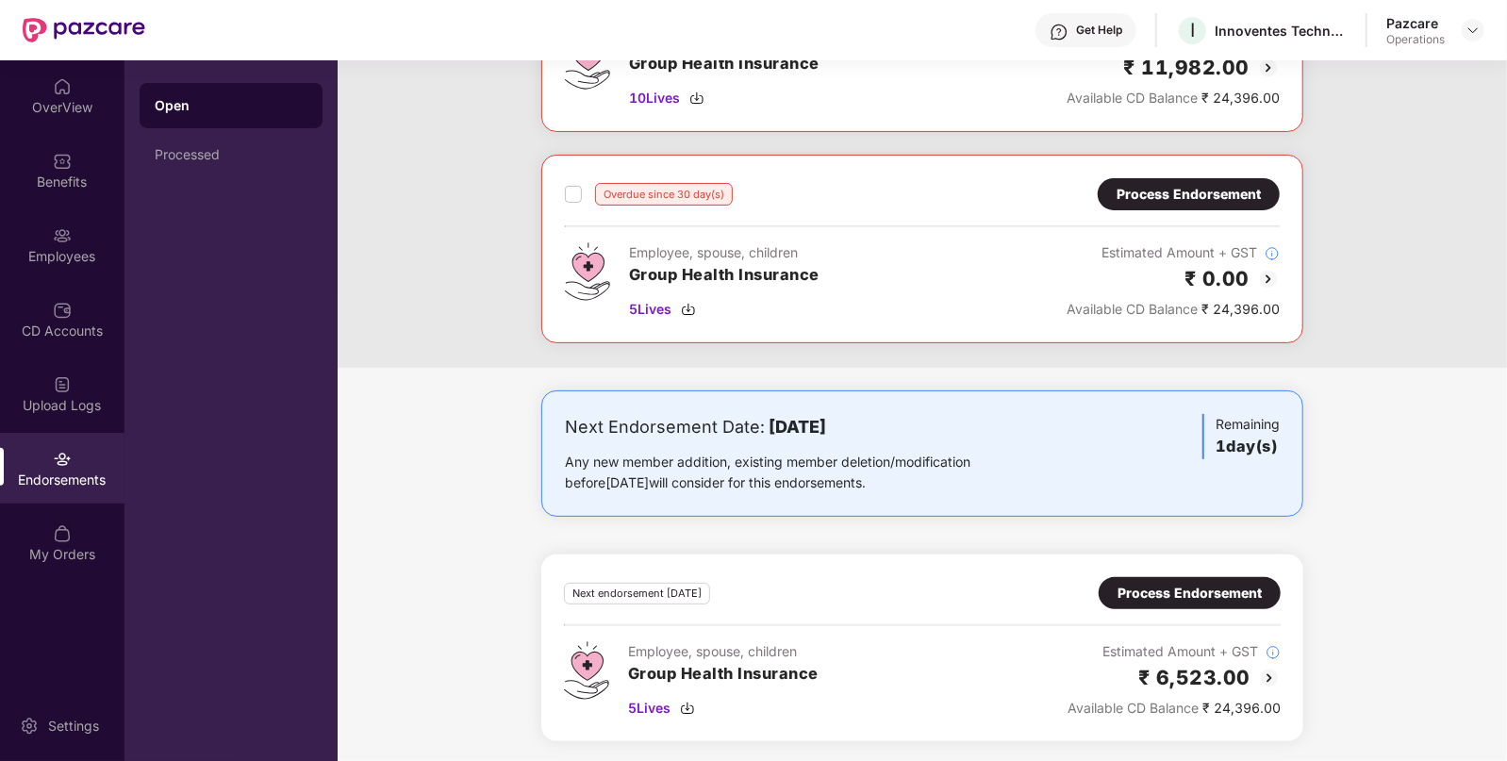
click at [1233, 595] on div "Process Endorsement" at bounding box center [1189, 593] width 144 height 21
